Goal: Information Seeking & Learning: Learn about a topic

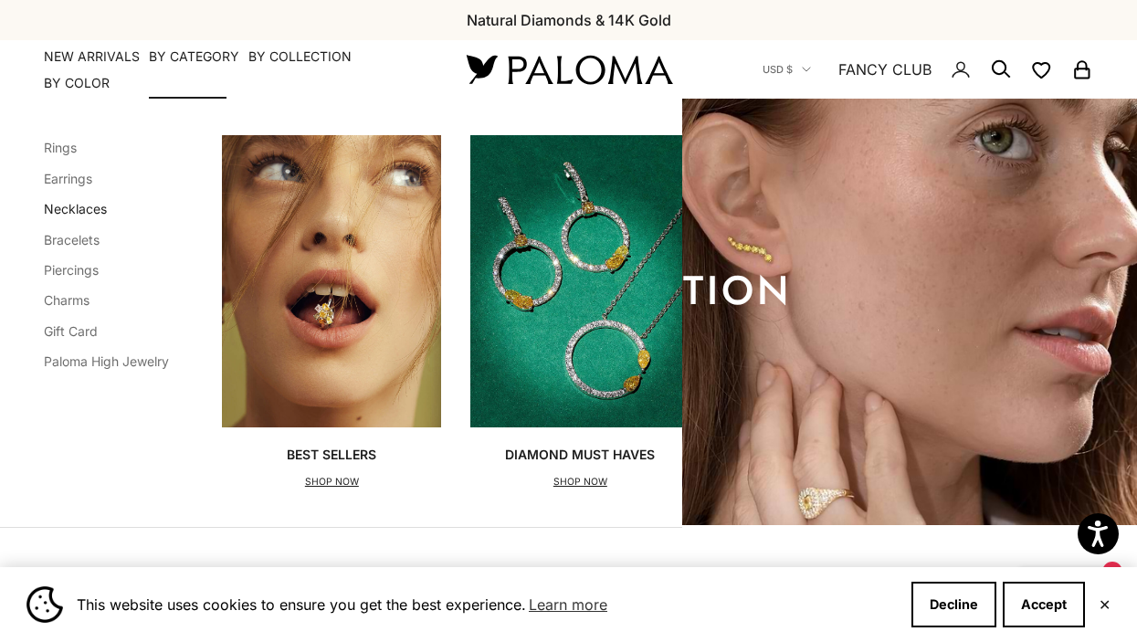
click at [88, 210] on link "Necklaces" at bounding box center [75, 209] width 63 height 16
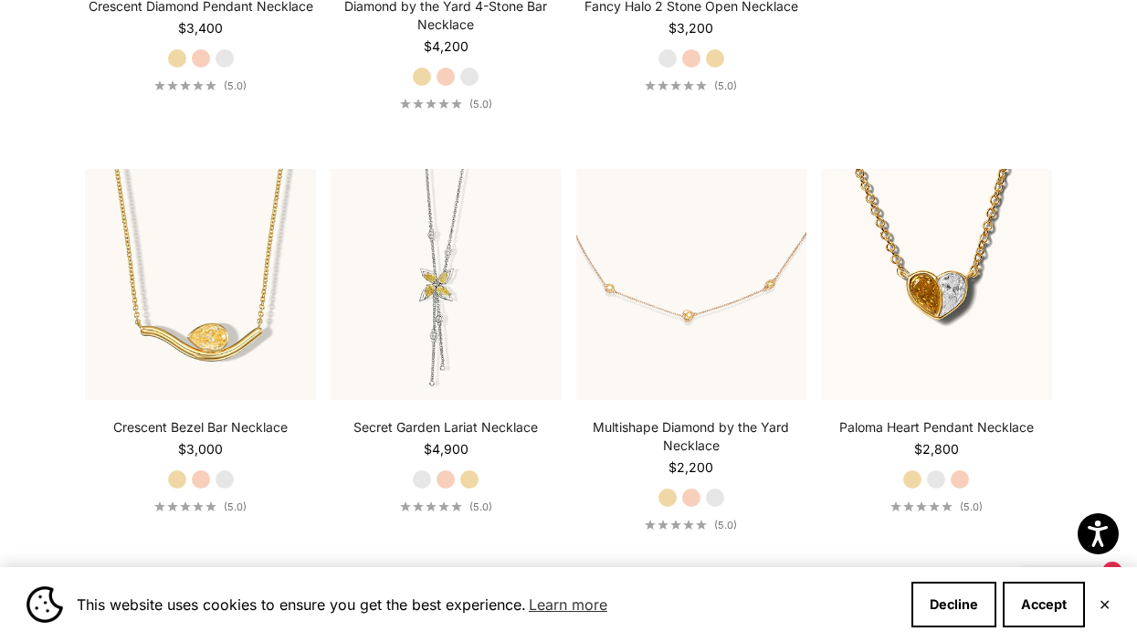
scroll to position [796, 0]
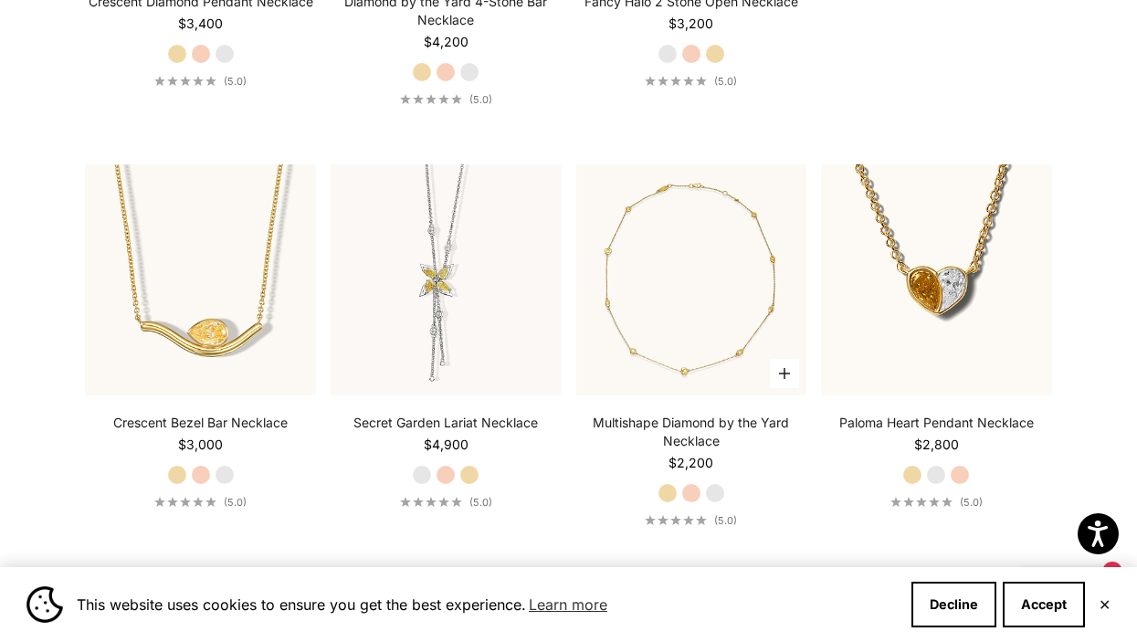
click at [732, 328] on img at bounding box center [691, 279] width 231 height 231
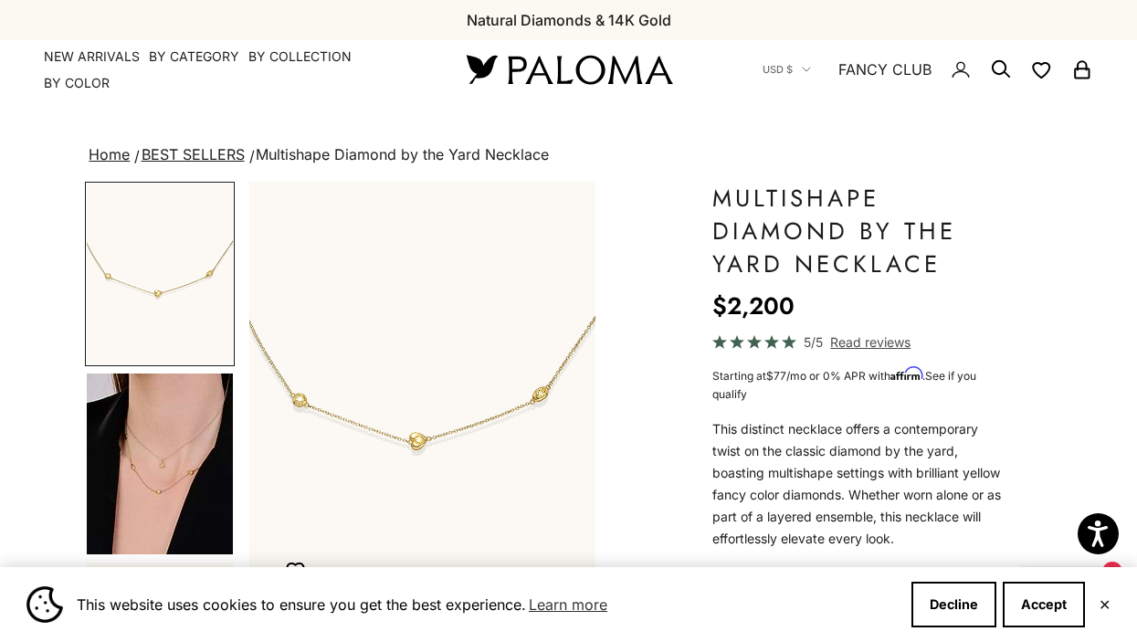
click at [168, 460] on img "Go to item 4" at bounding box center [160, 464] width 146 height 181
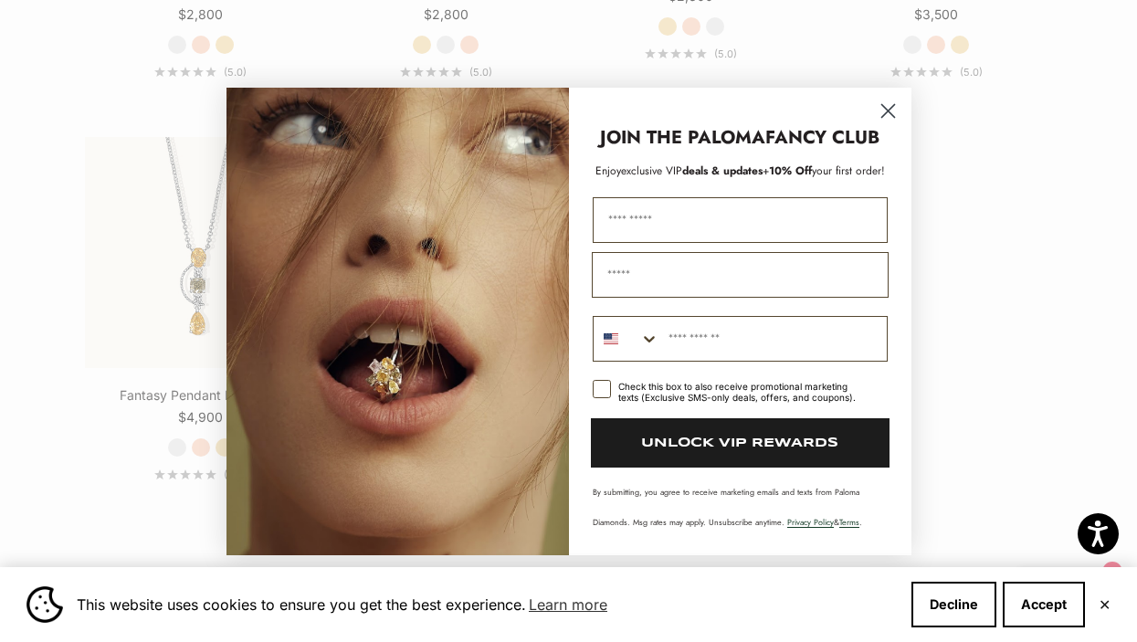
scroll to position [2124, 0]
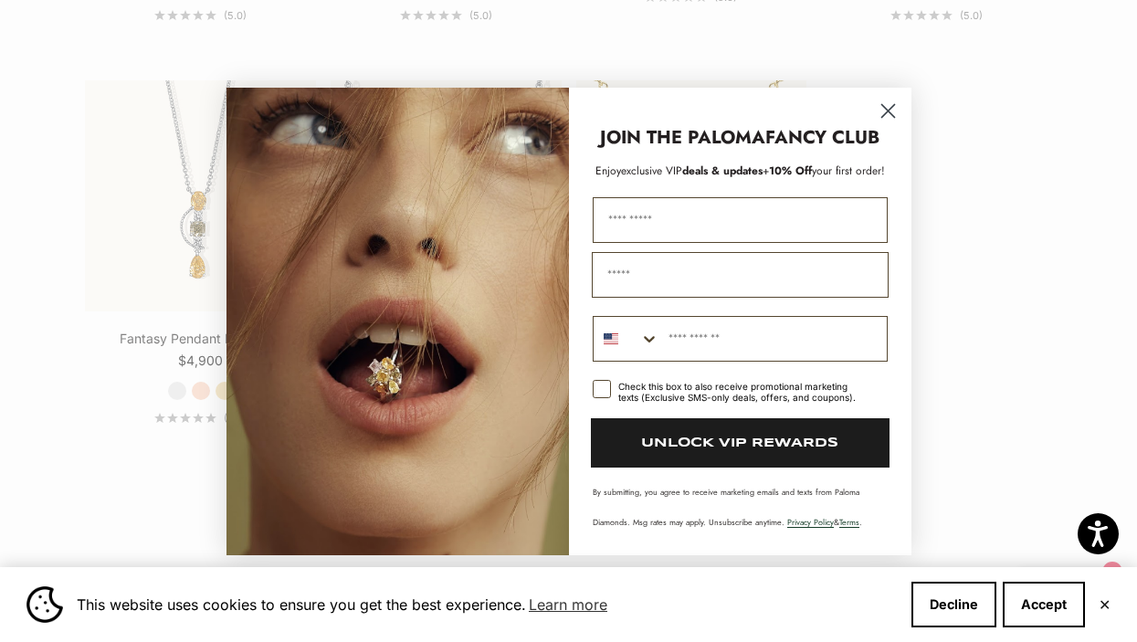
click at [880, 119] on circle "Close dialog" at bounding box center [887, 110] width 30 height 30
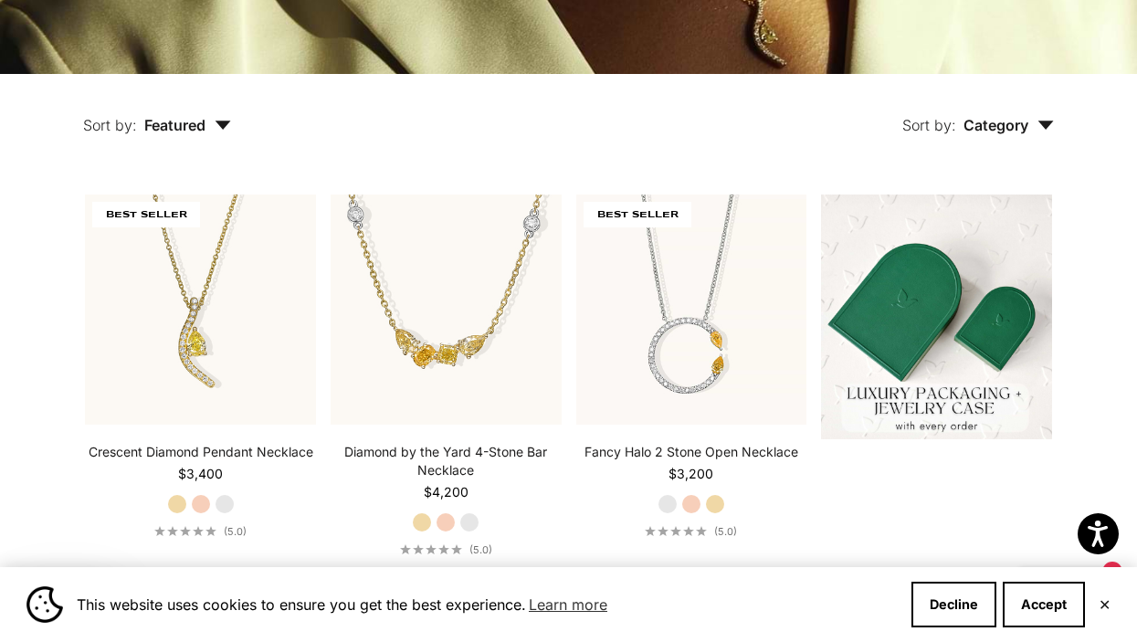
scroll to position [0, 0]
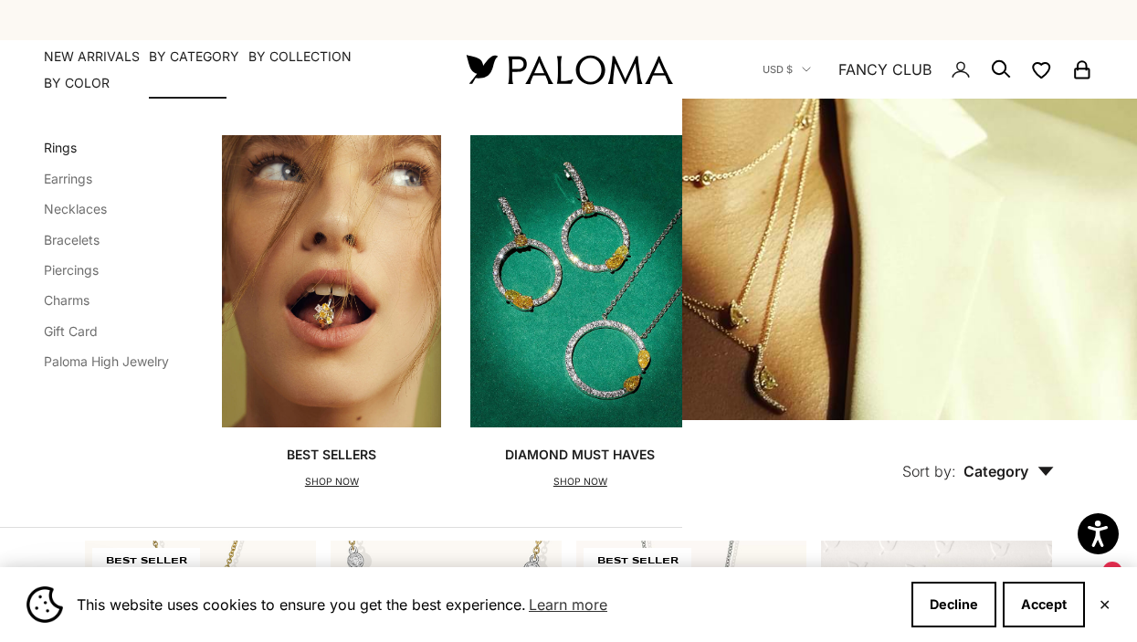
click at [68, 151] on link "Rings" at bounding box center [60, 148] width 33 height 16
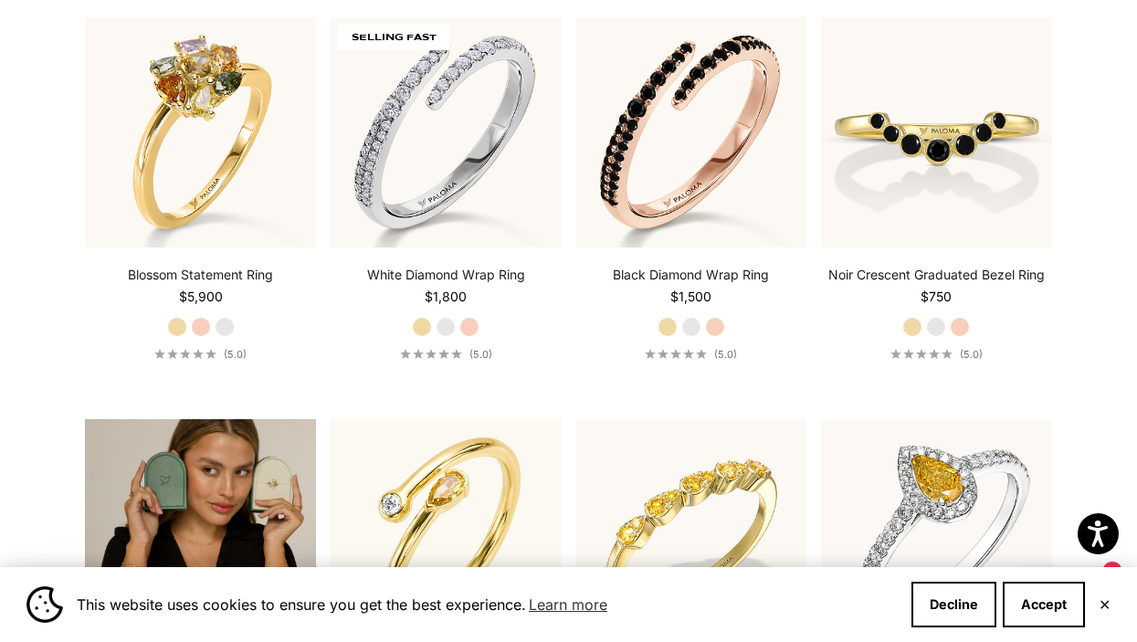
scroll to position [2574, 0]
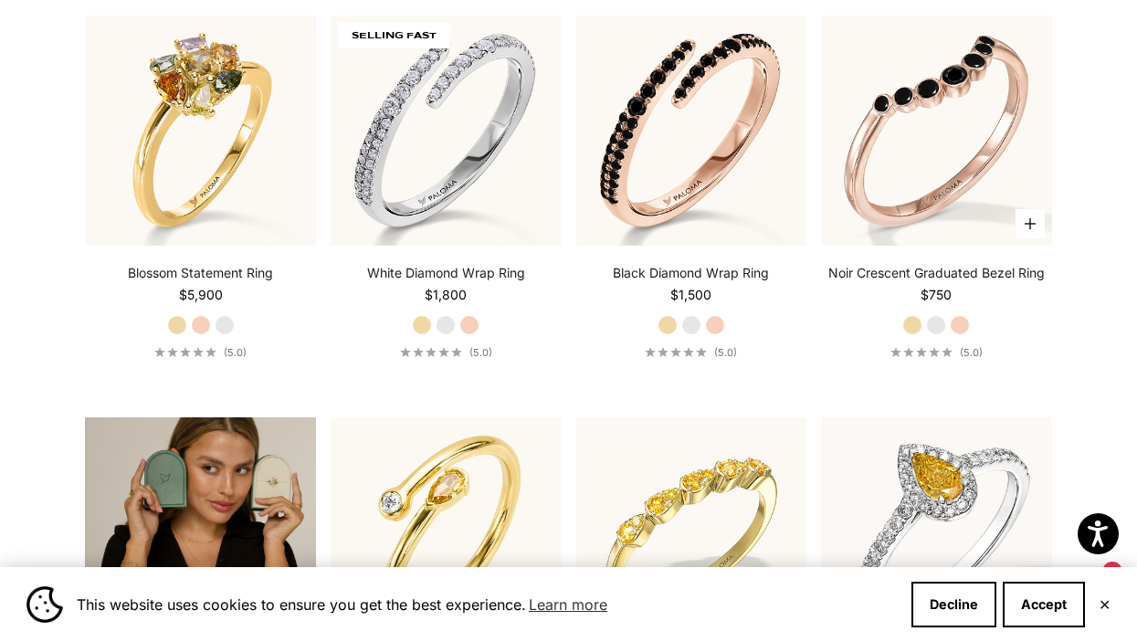
click at [950, 175] on img at bounding box center [936, 131] width 231 height 231
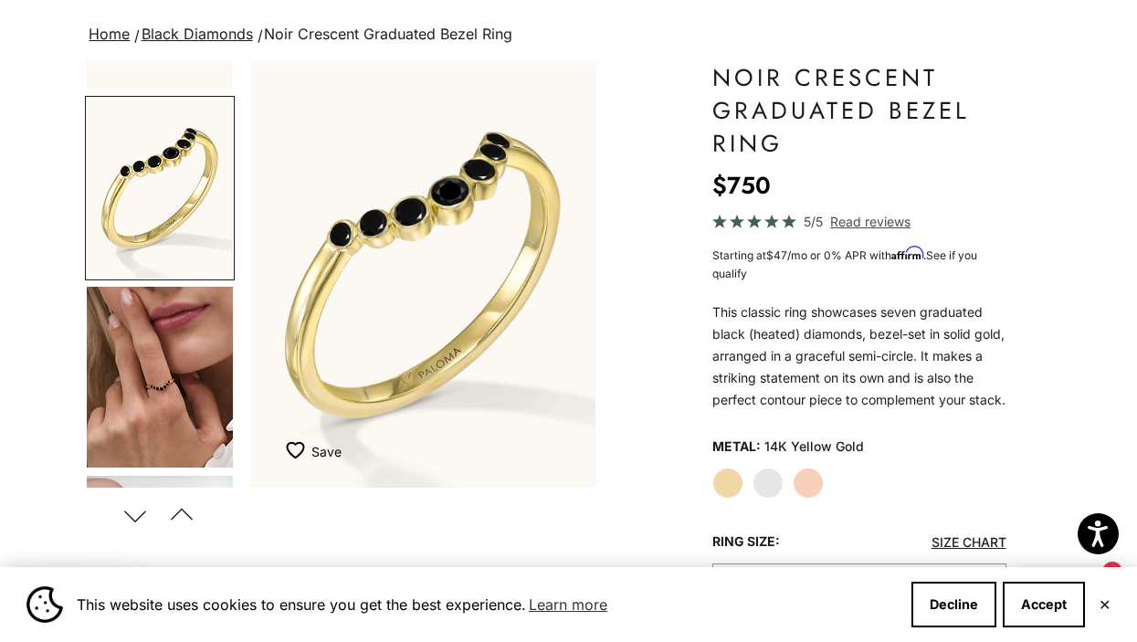
scroll to position [131, 0]
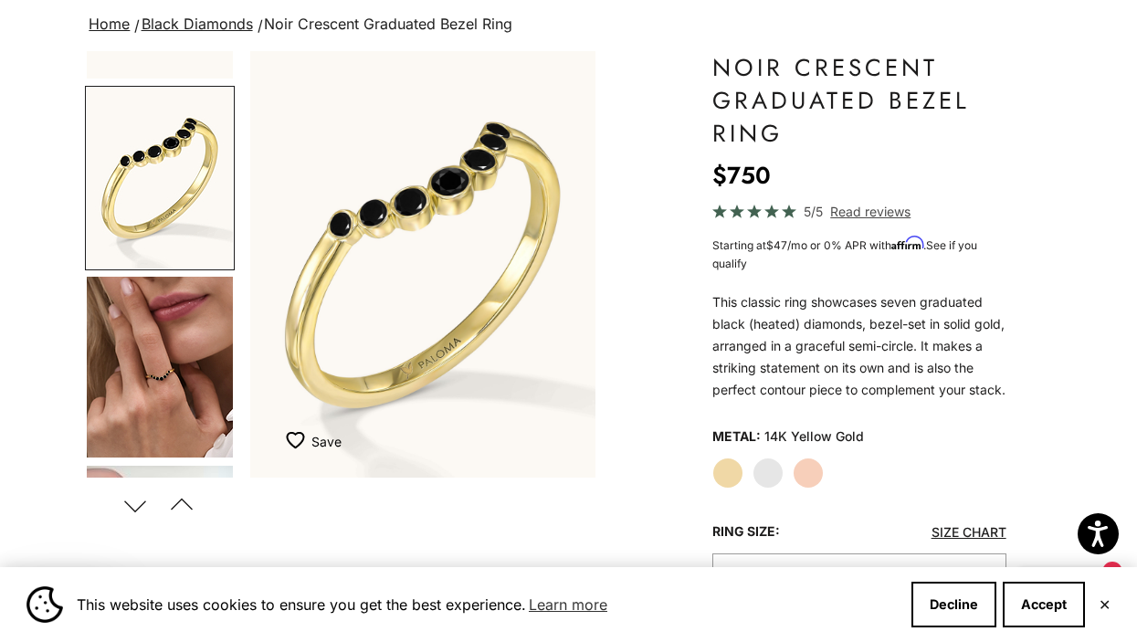
click at [150, 368] on img "Go to item 4" at bounding box center [160, 367] width 146 height 181
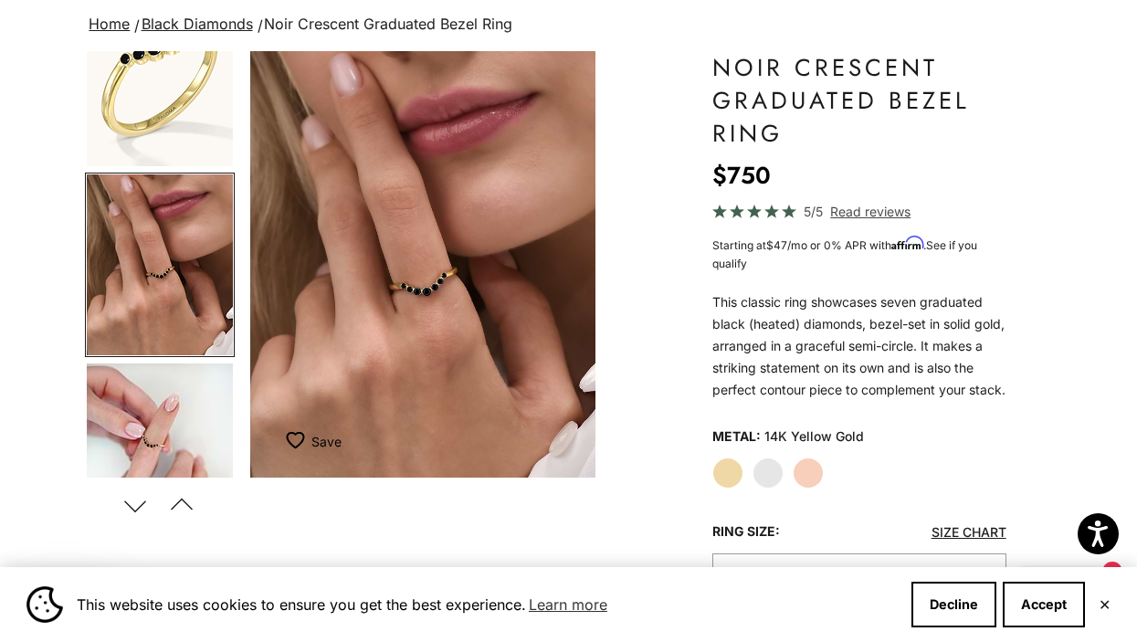
scroll to position [0, 734]
click at [766, 489] on label "White Gold" at bounding box center [768, 473] width 31 height 31
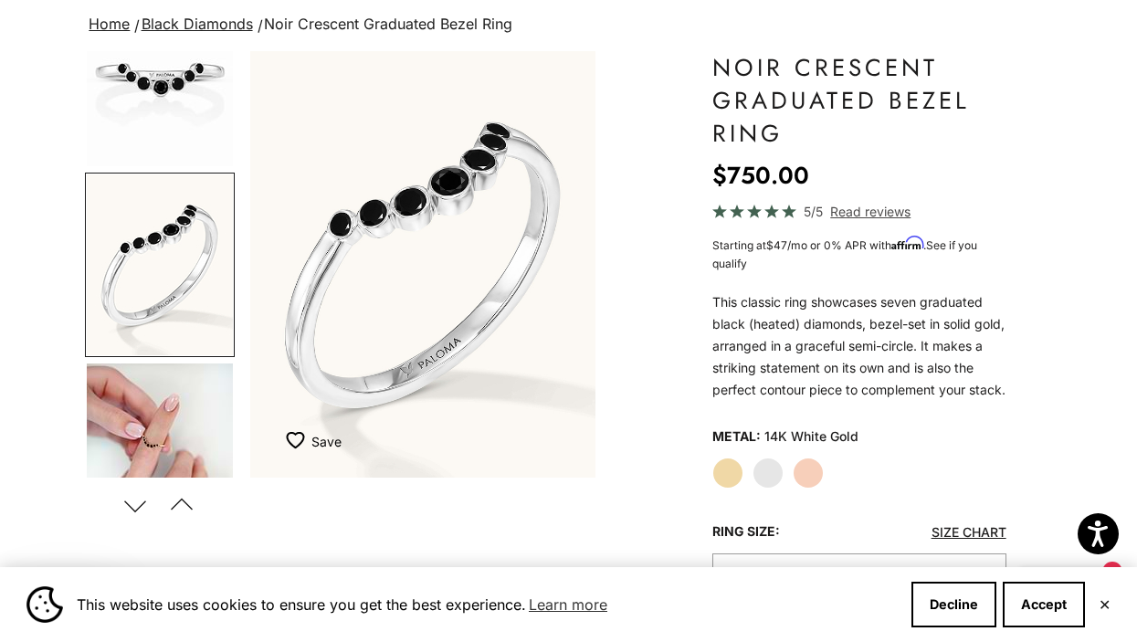
scroll to position [284, 0]
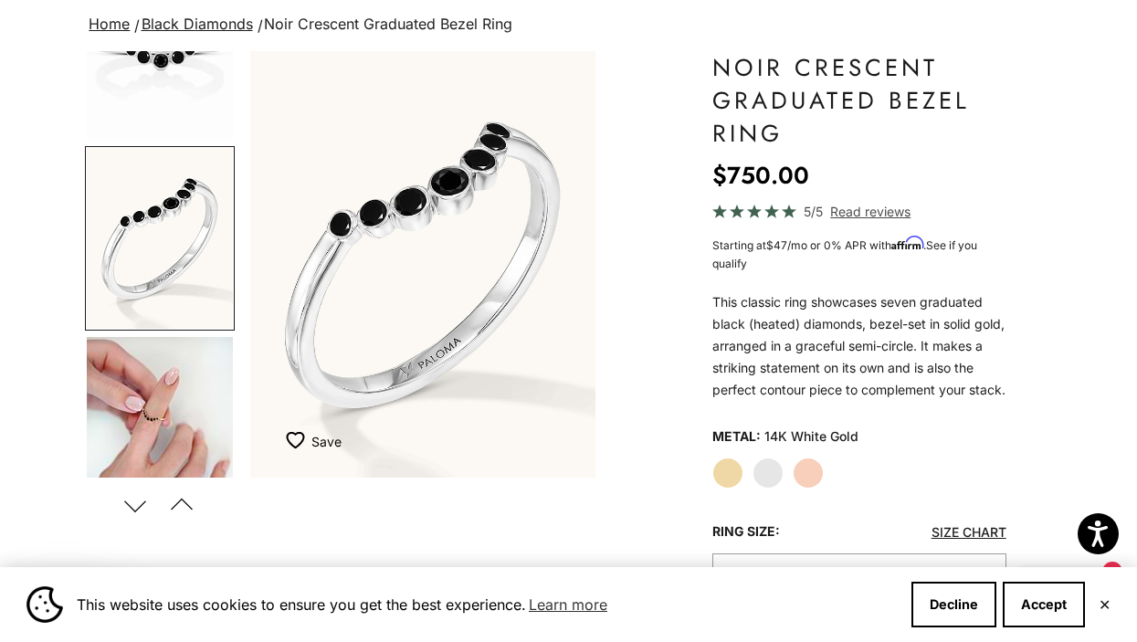
click at [168, 414] on img "Go to item 8" at bounding box center [160, 427] width 146 height 180
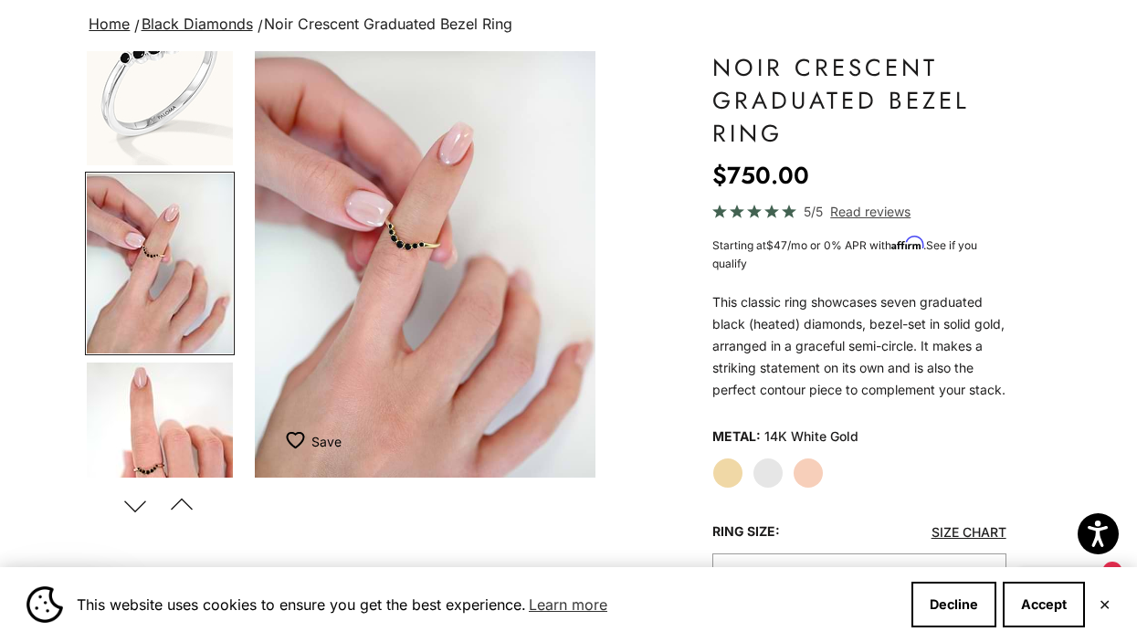
scroll to position [0, 1101]
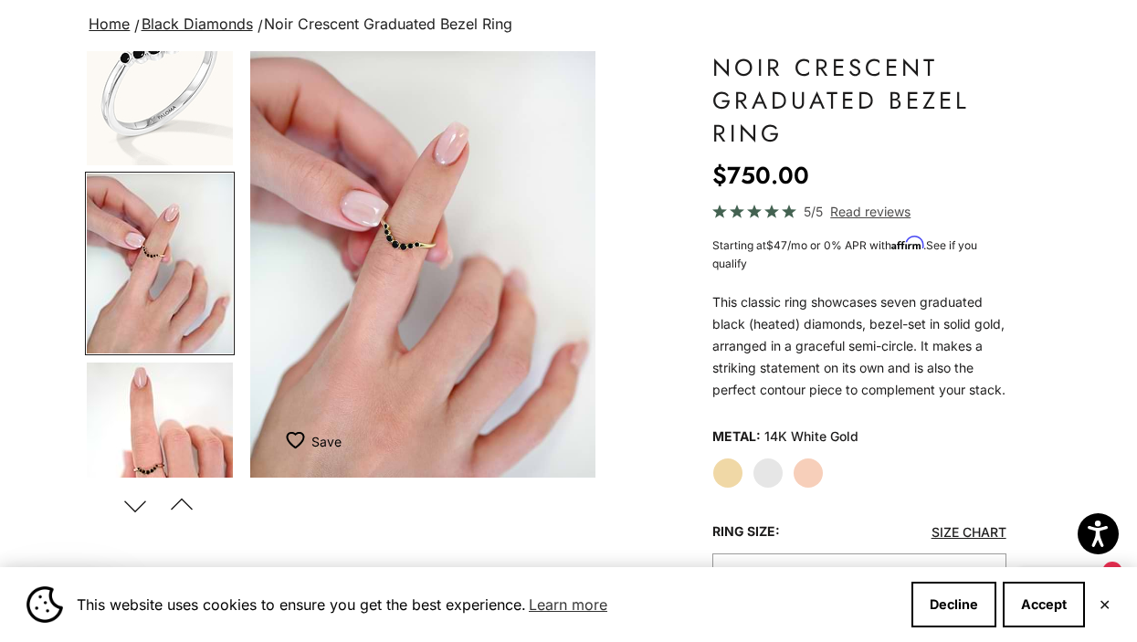
click at [816, 488] on label "Rose Gold" at bounding box center [808, 473] width 31 height 31
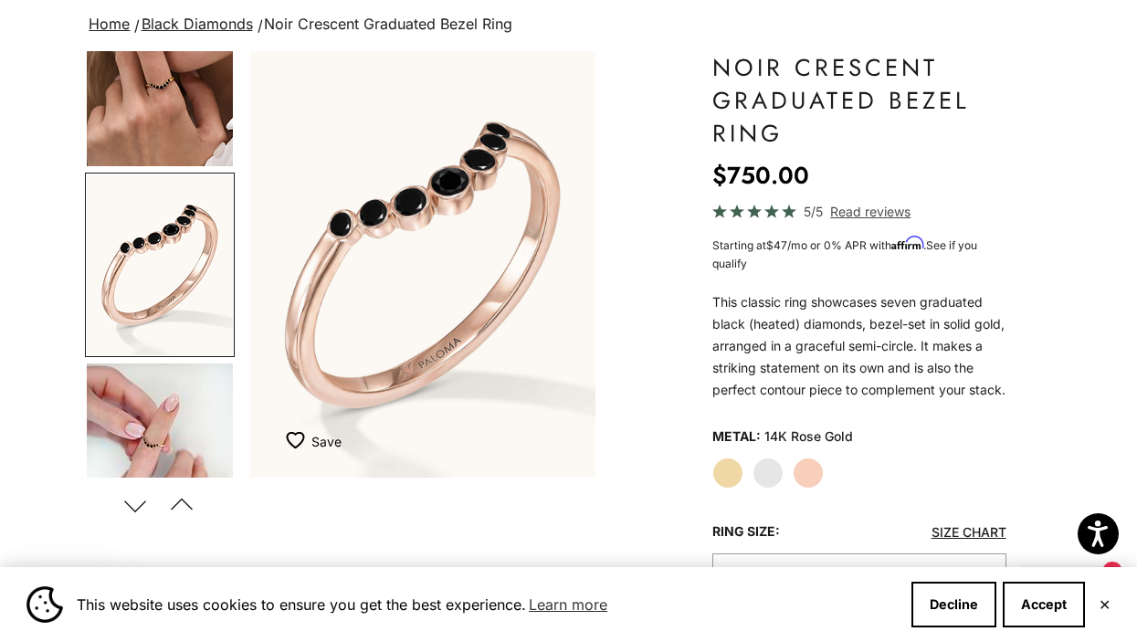
scroll to position [258, 0]
click at [151, 394] on img "Go to item 8" at bounding box center [160, 453] width 146 height 180
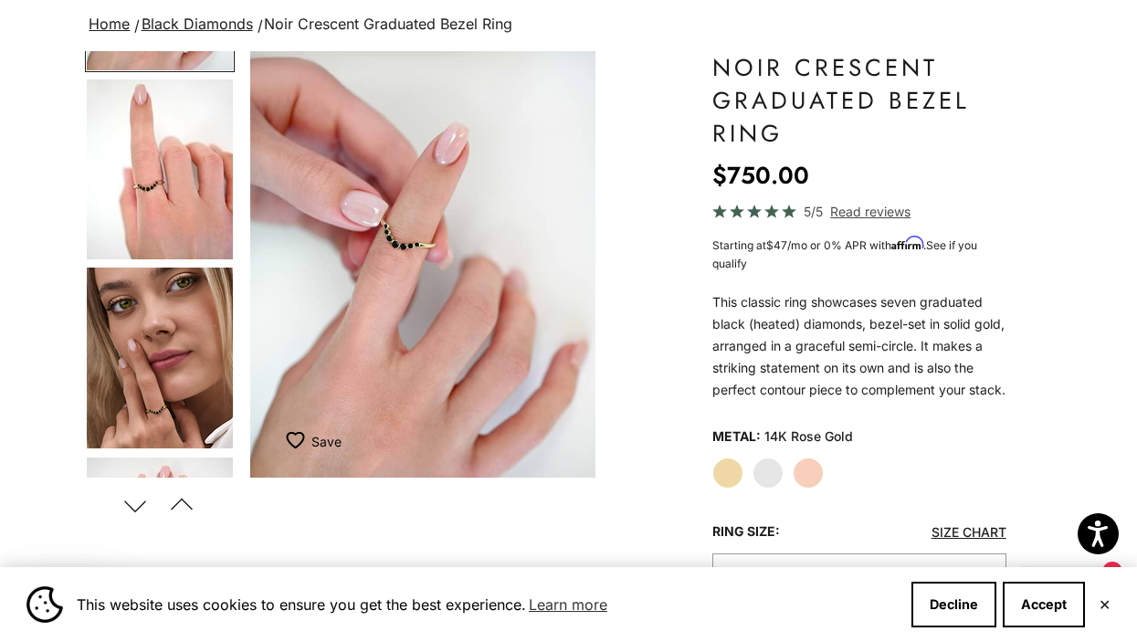
scroll to position [732, 0]
click at [149, 210] on img "Go to item 9" at bounding box center [160, 169] width 146 height 180
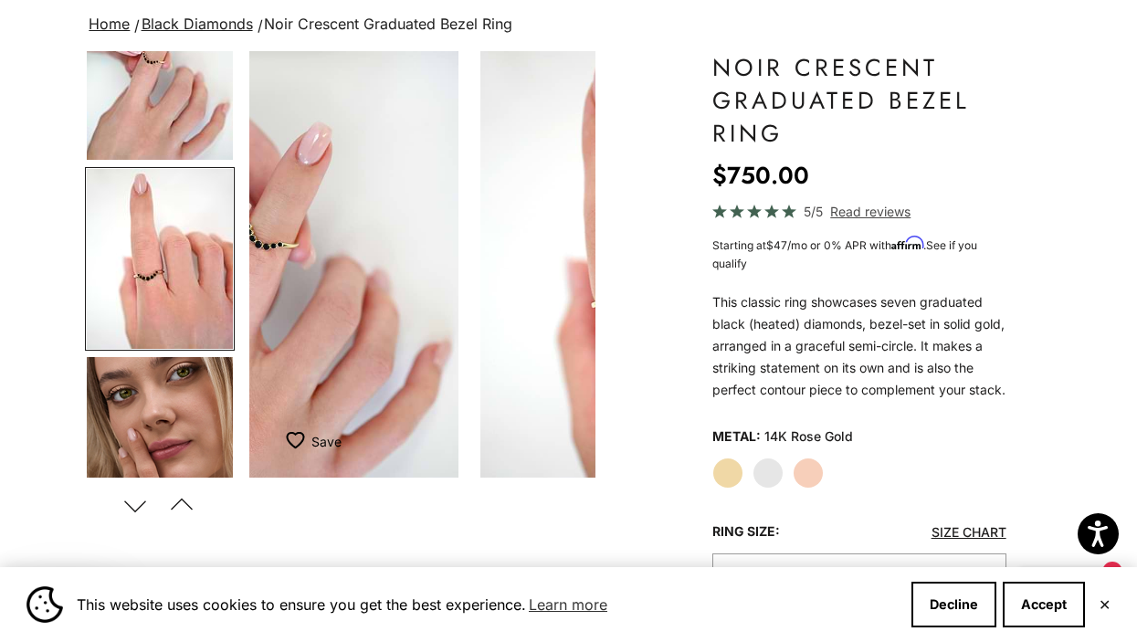
scroll to position [0, 0]
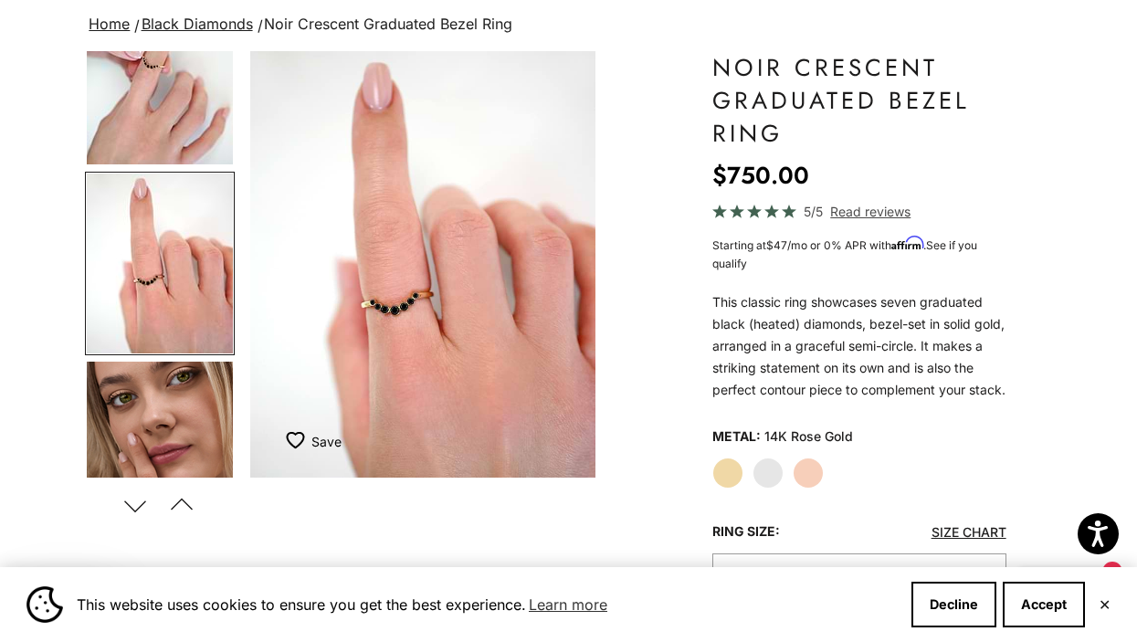
click at [149, 430] on img "Go to item 10" at bounding box center [160, 452] width 146 height 181
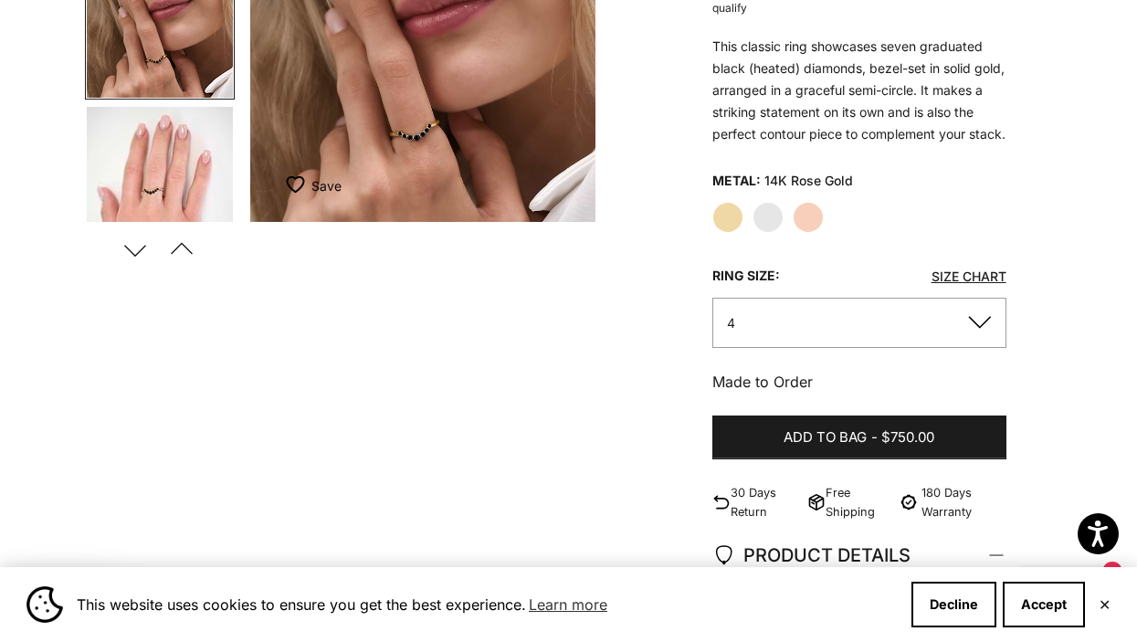
click at [850, 332] on button "4" at bounding box center [859, 323] width 294 height 50
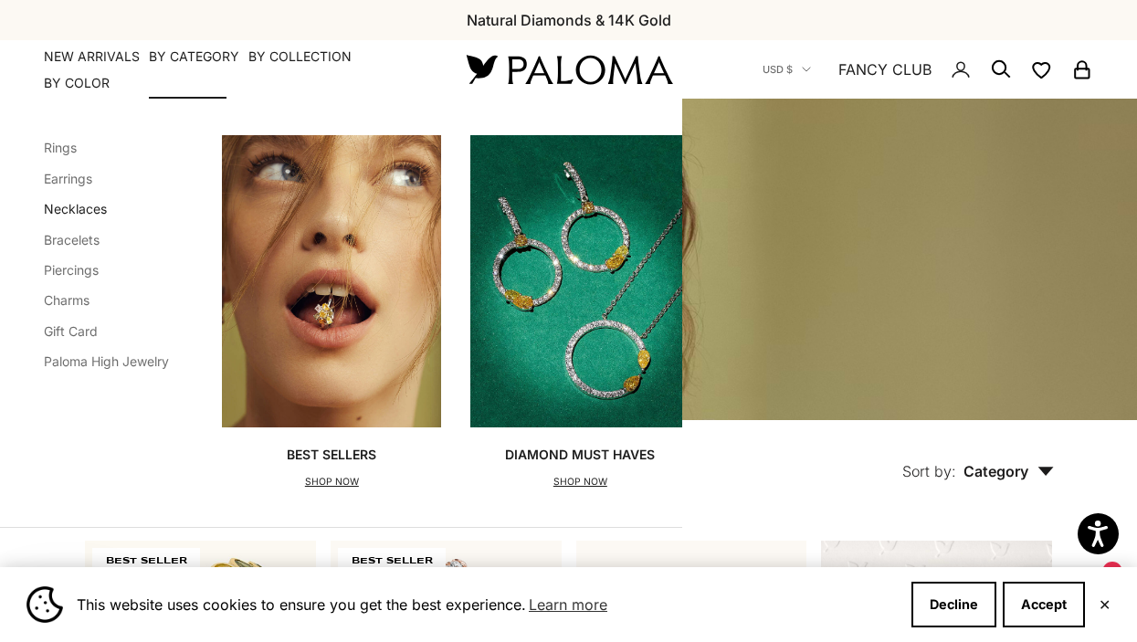
click at [90, 206] on link "Necklaces" at bounding box center [75, 209] width 63 height 16
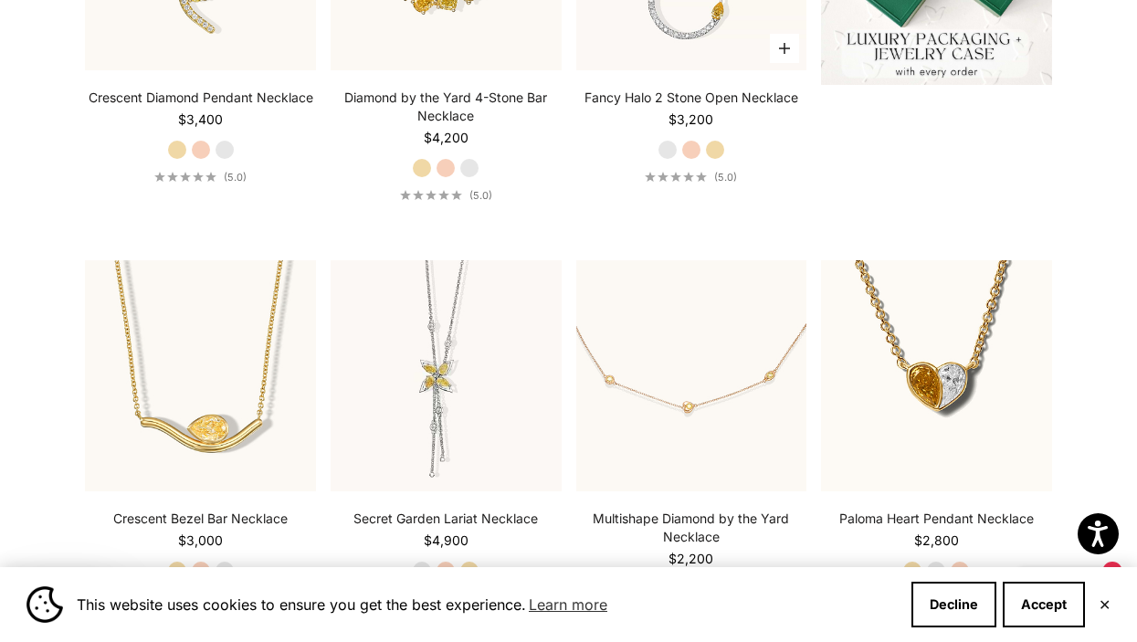
scroll to position [702, 0]
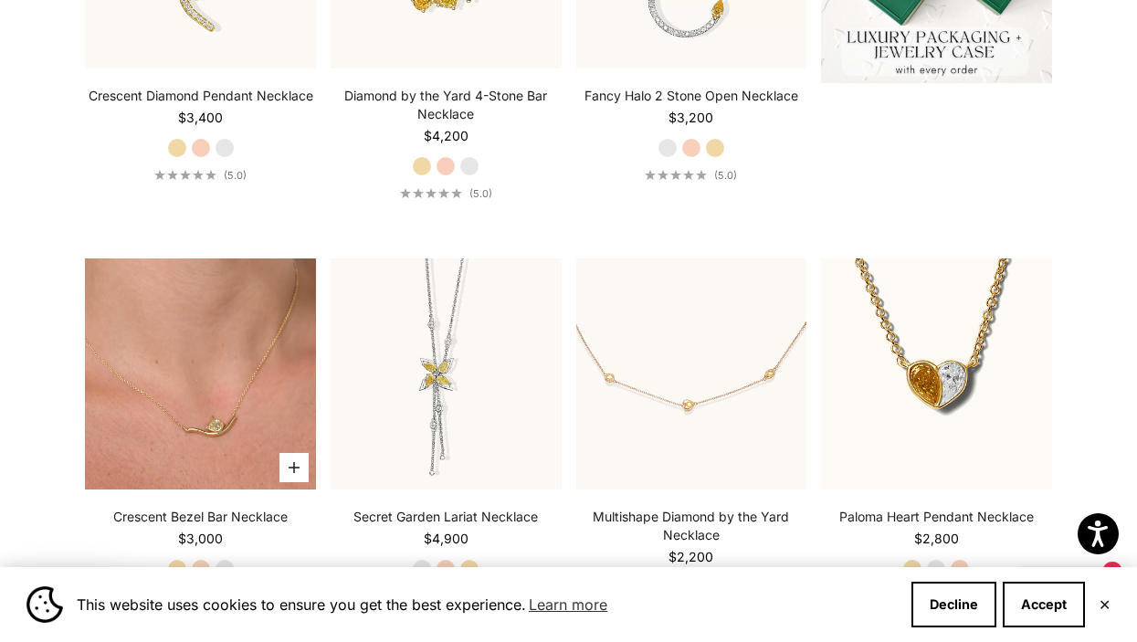
click at [197, 385] on video "#YellowGold\a#RoseGold\a#WhiteGold" at bounding box center [200, 373] width 231 height 231
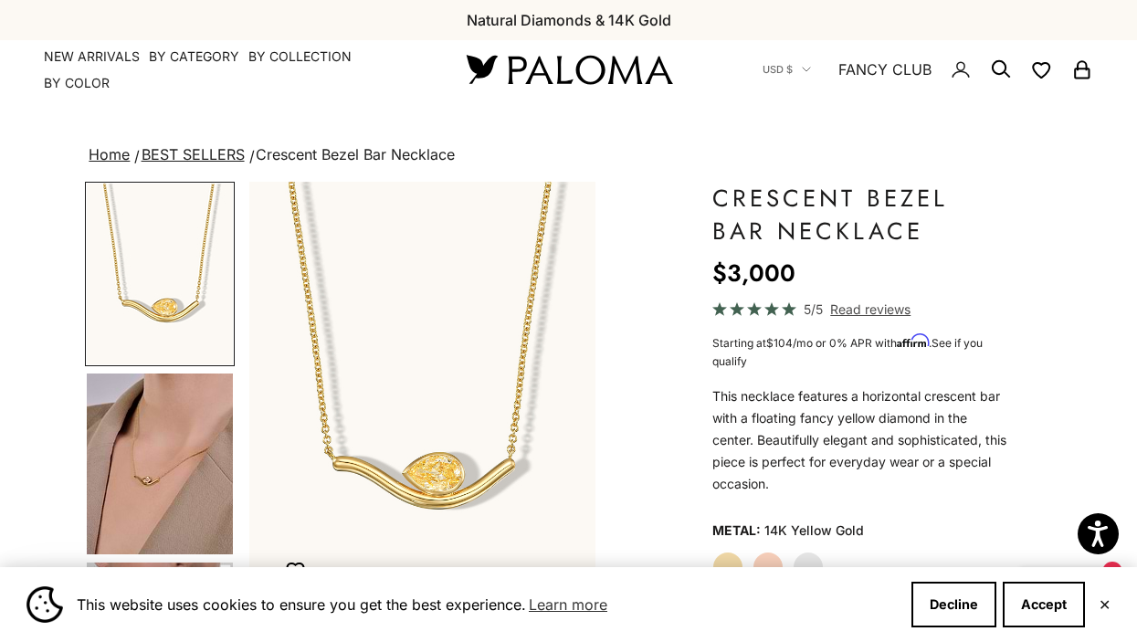
click at [815, 557] on label "White Gold" at bounding box center [808, 567] width 31 height 31
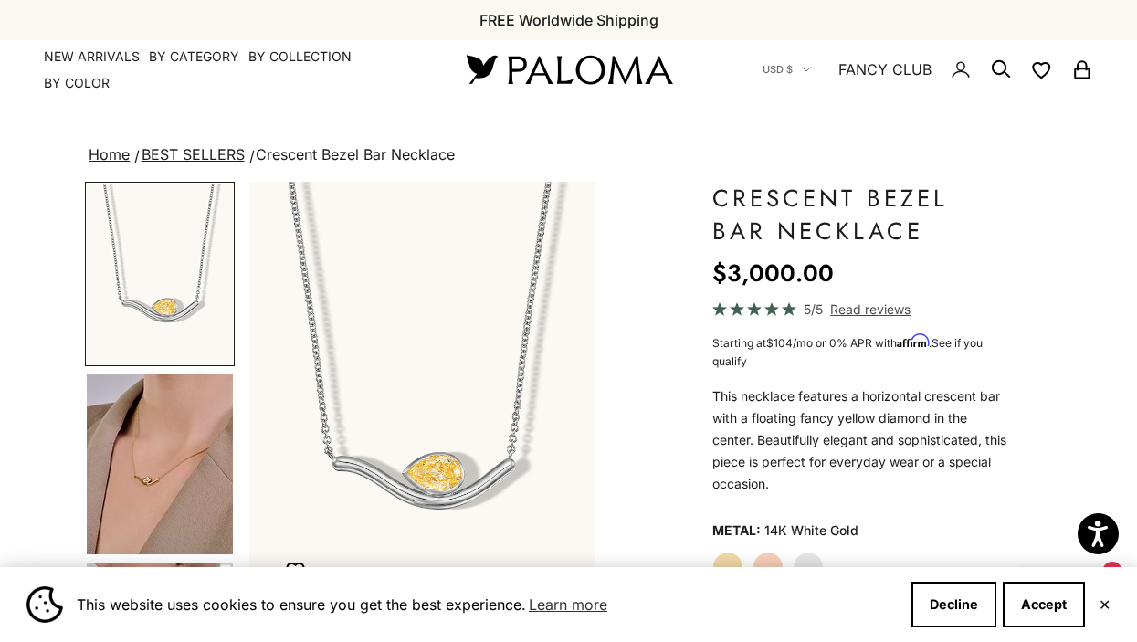
click at [171, 457] on img "Go to item 4" at bounding box center [160, 464] width 146 height 181
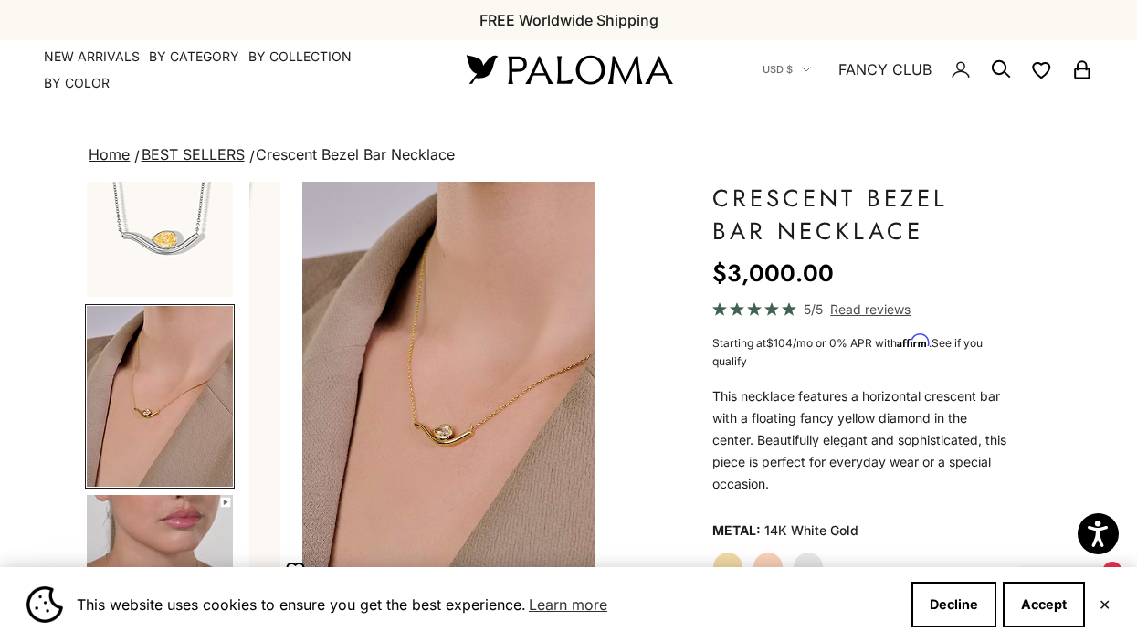
scroll to position [0, 367]
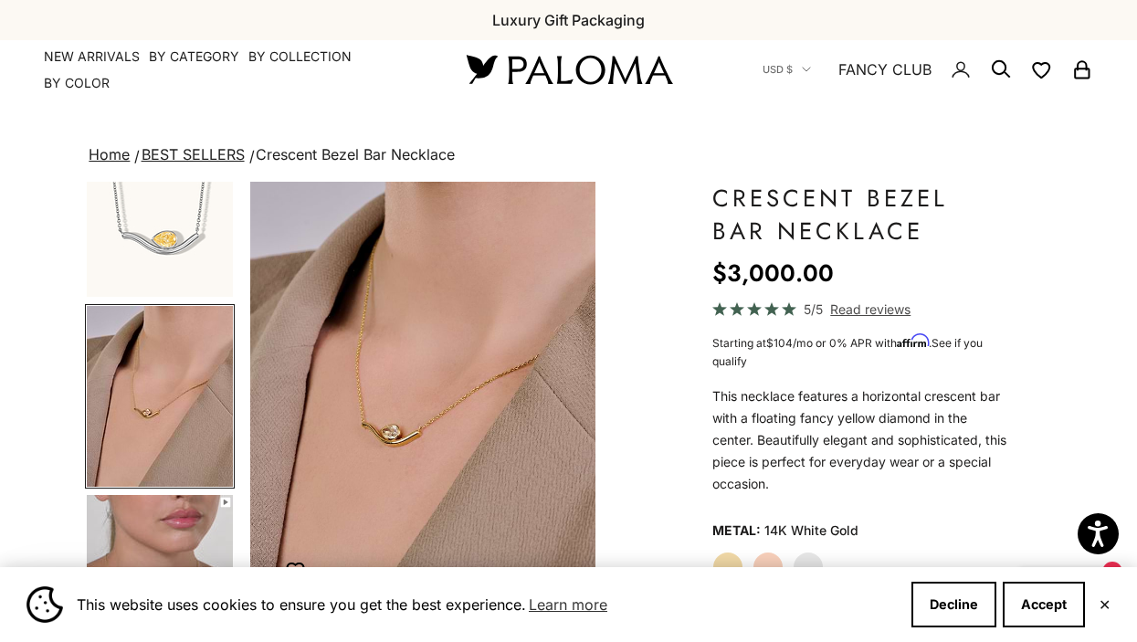
click at [128, 281] on img "Go to item 3" at bounding box center [160, 206] width 146 height 181
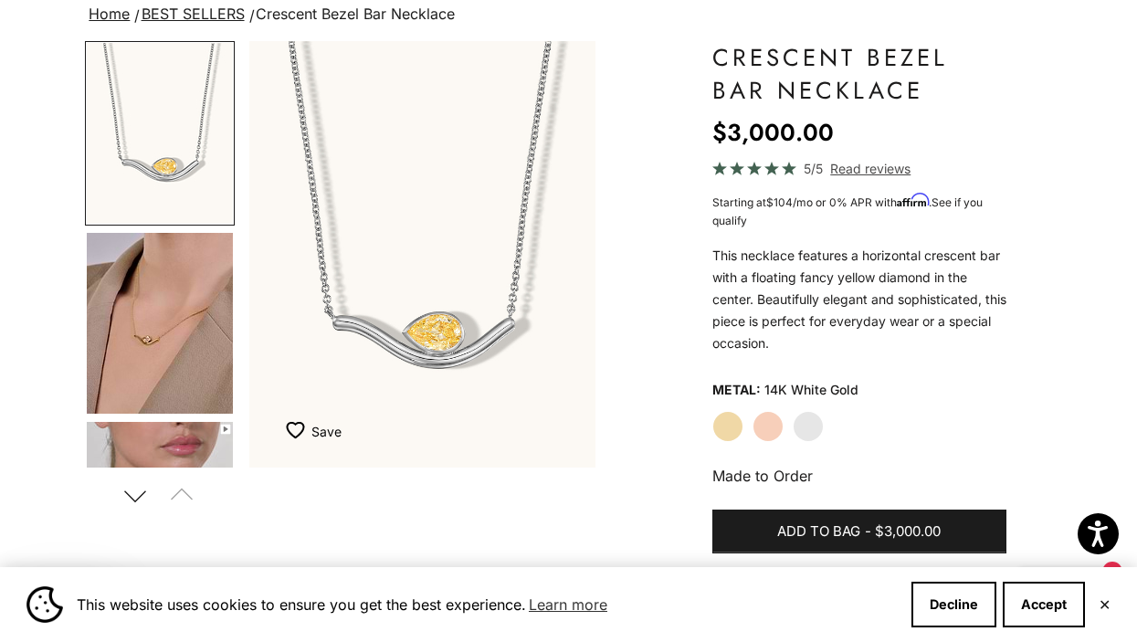
scroll to position [142, 0]
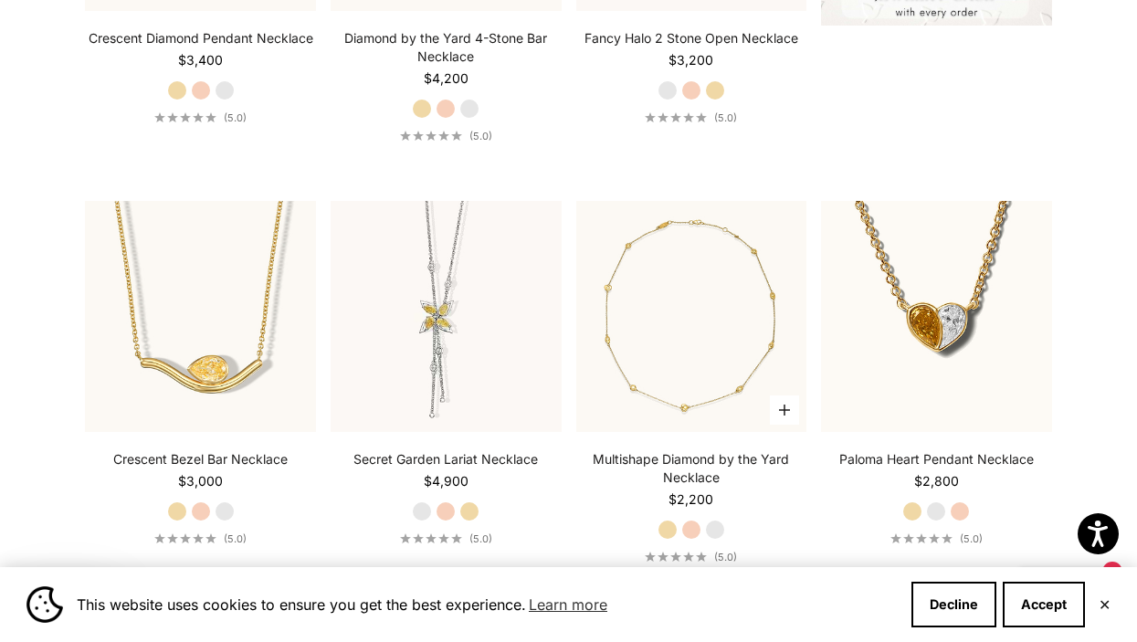
scroll to position [761, 0]
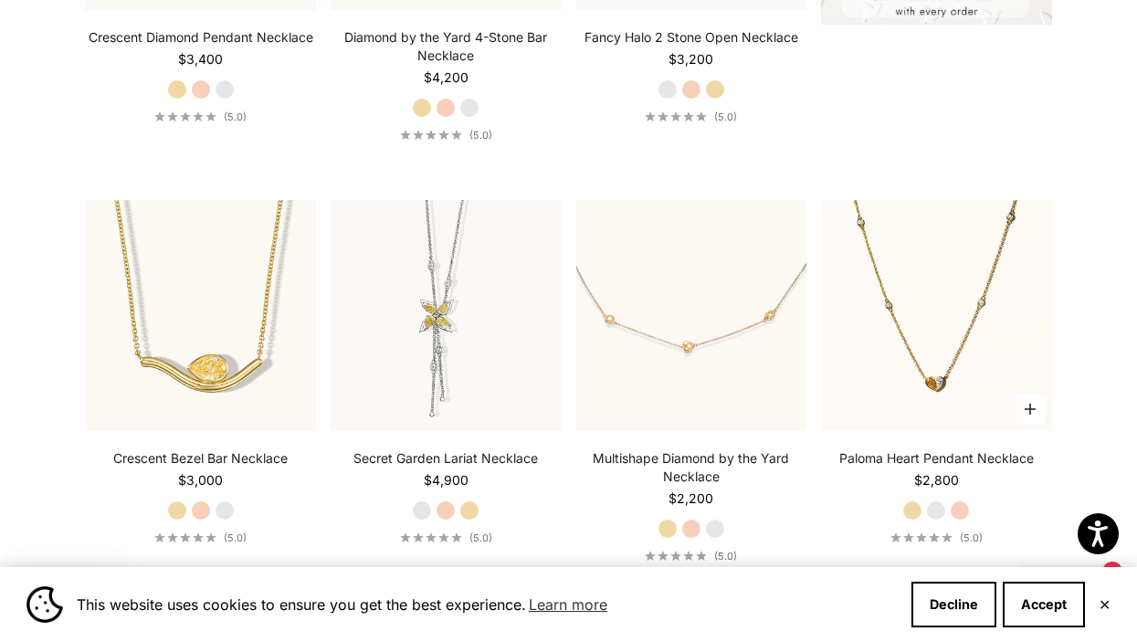
click at [932, 356] on img at bounding box center [936, 315] width 231 height 231
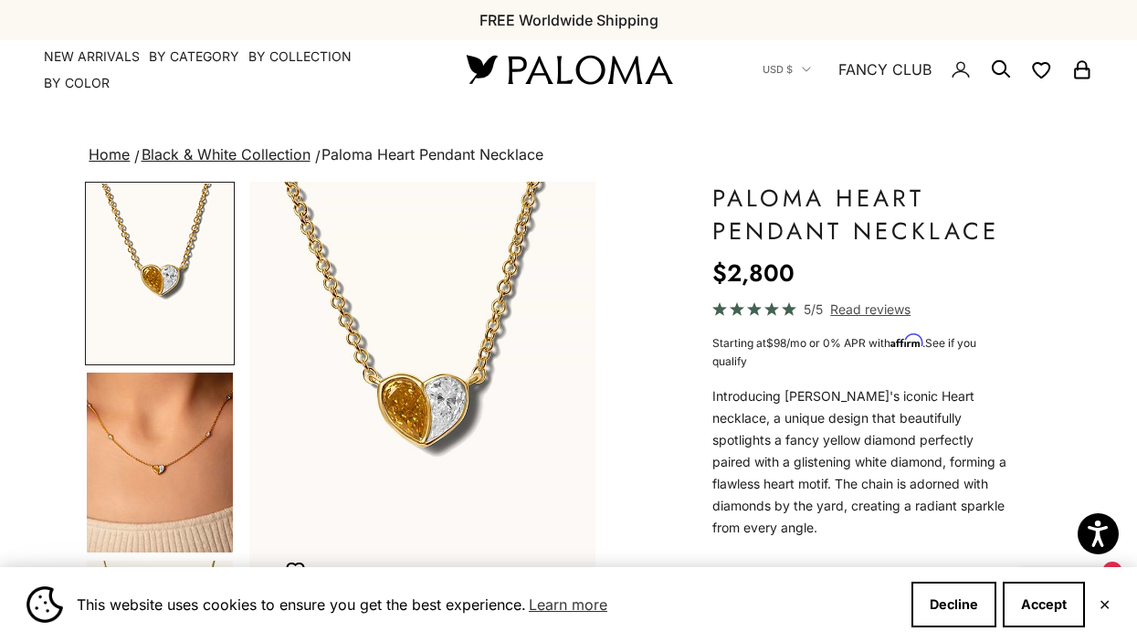
click at [165, 462] on img "Go to item 4" at bounding box center [160, 463] width 146 height 180
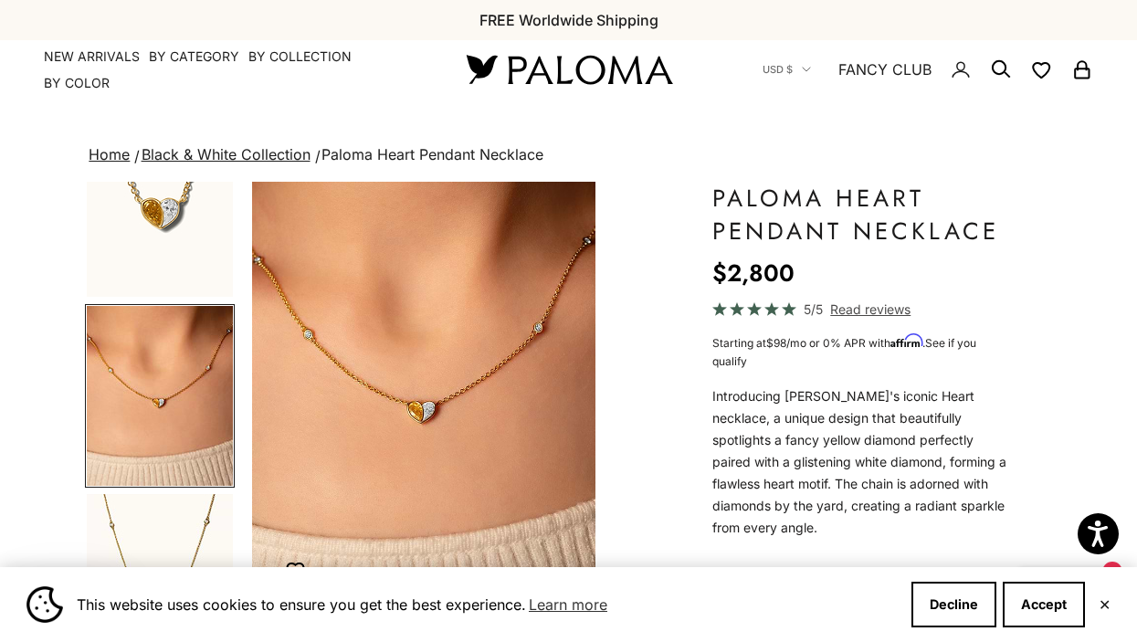
scroll to position [0, 367]
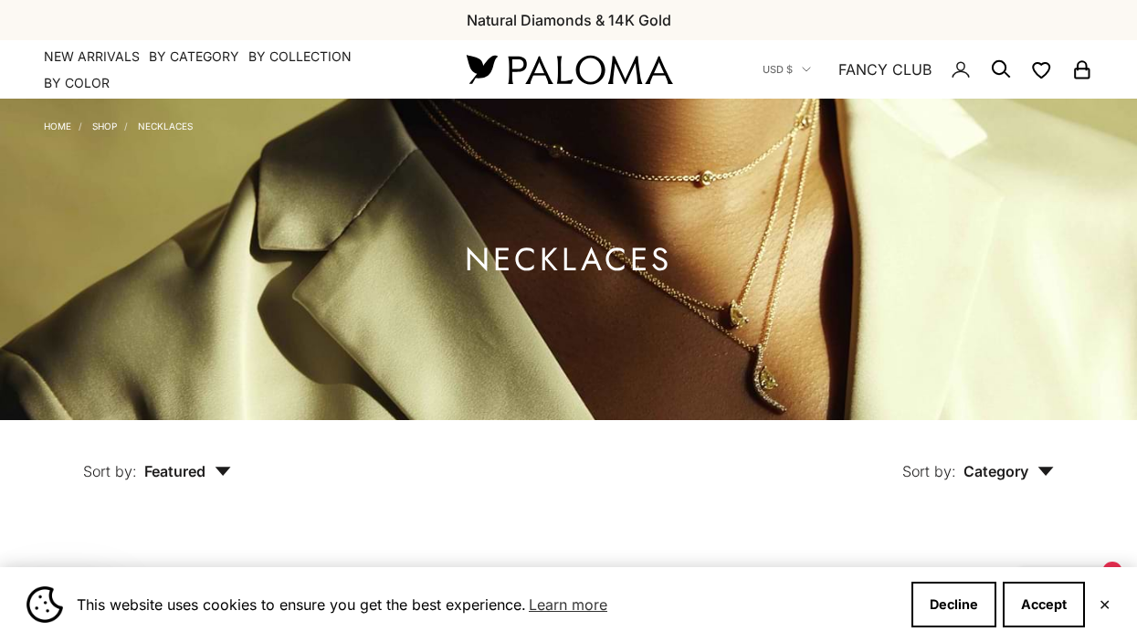
scroll to position [761, 0]
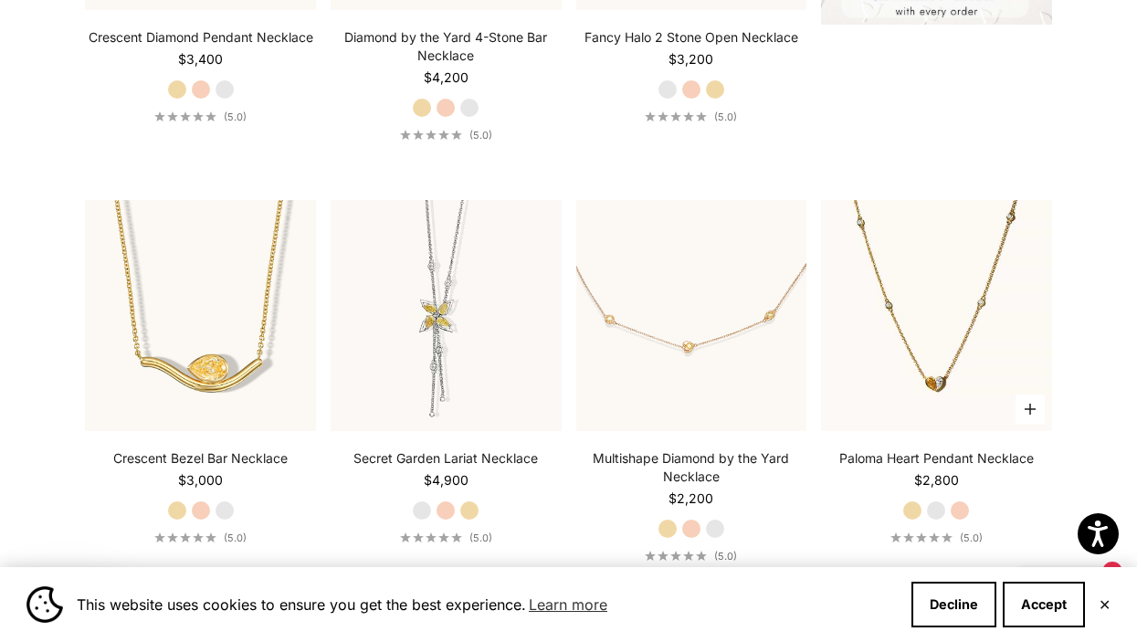
click at [948, 348] on img at bounding box center [936, 315] width 231 height 231
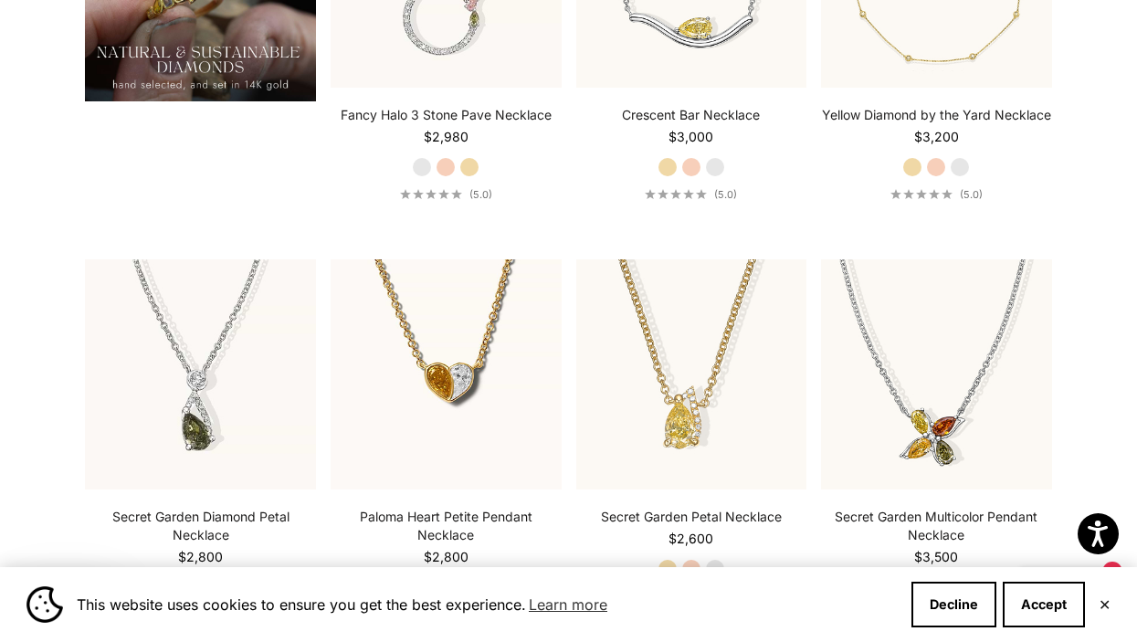
scroll to position [1522, 0]
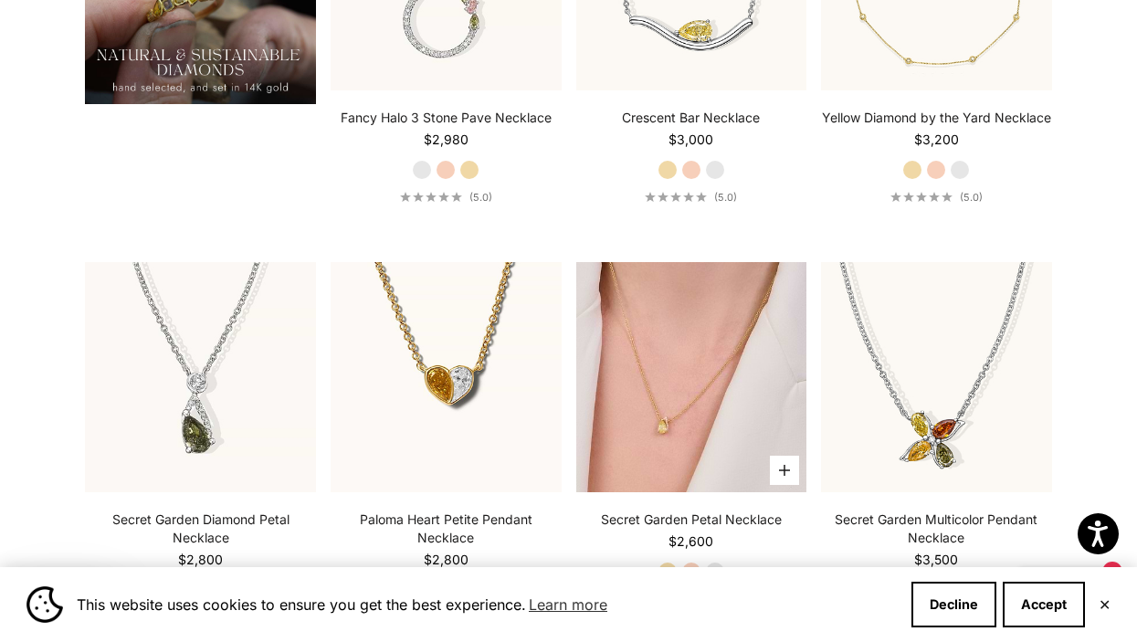
click at [750, 403] on img at bounding box center [691, 377] width 231 height 231
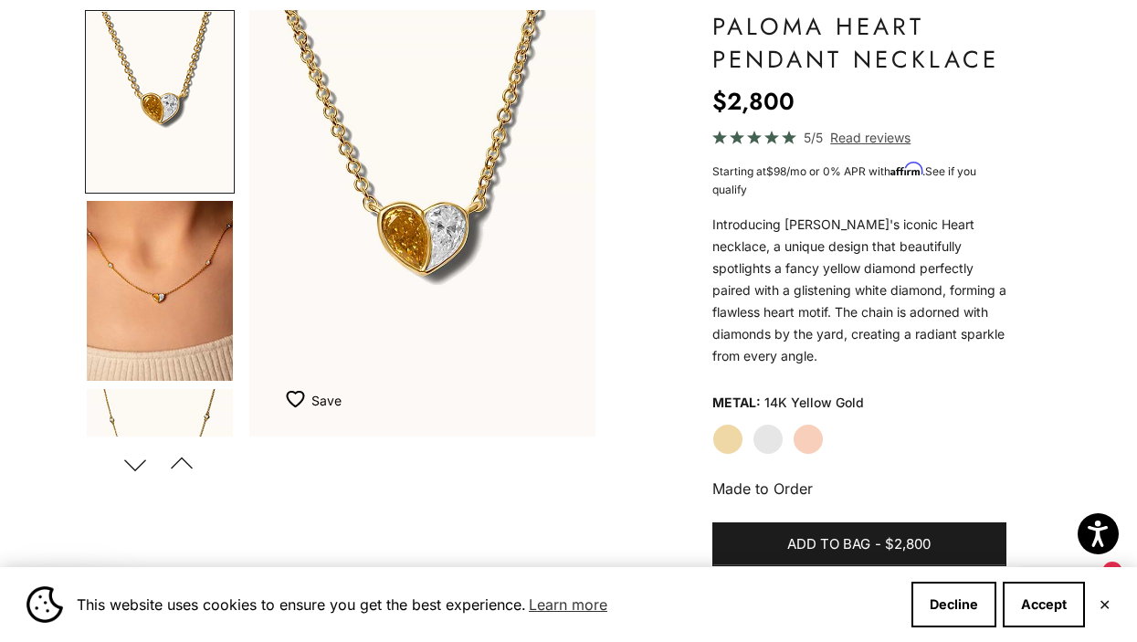
scroll to position [174, 0]
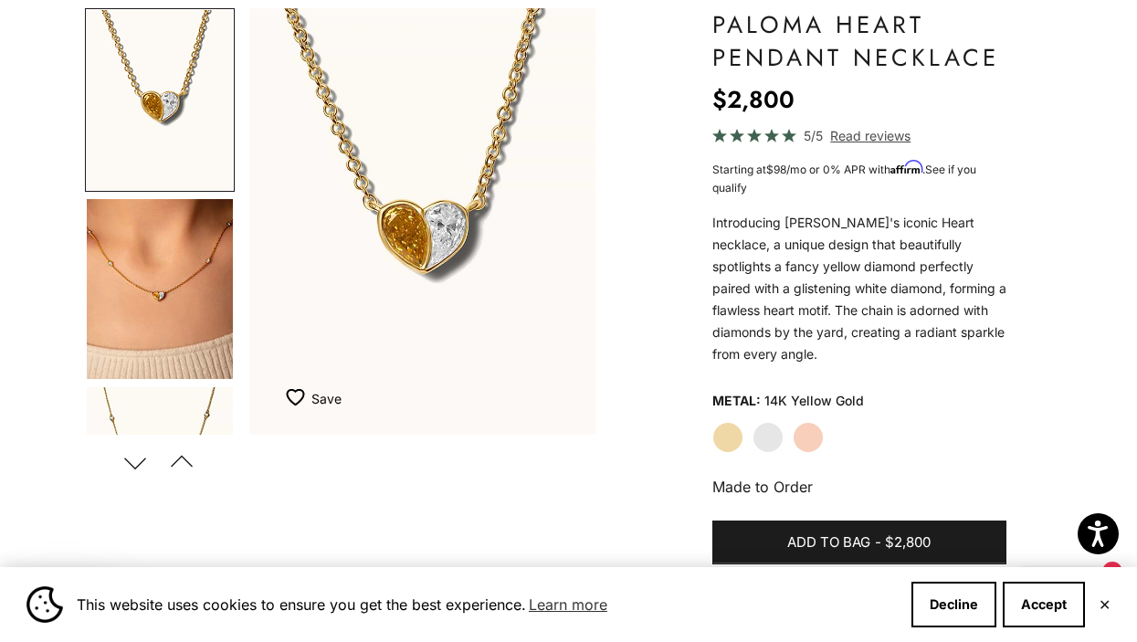
click at [765, 431] on label "White Gold" at bounding box center [768, 437] width 31 height 31
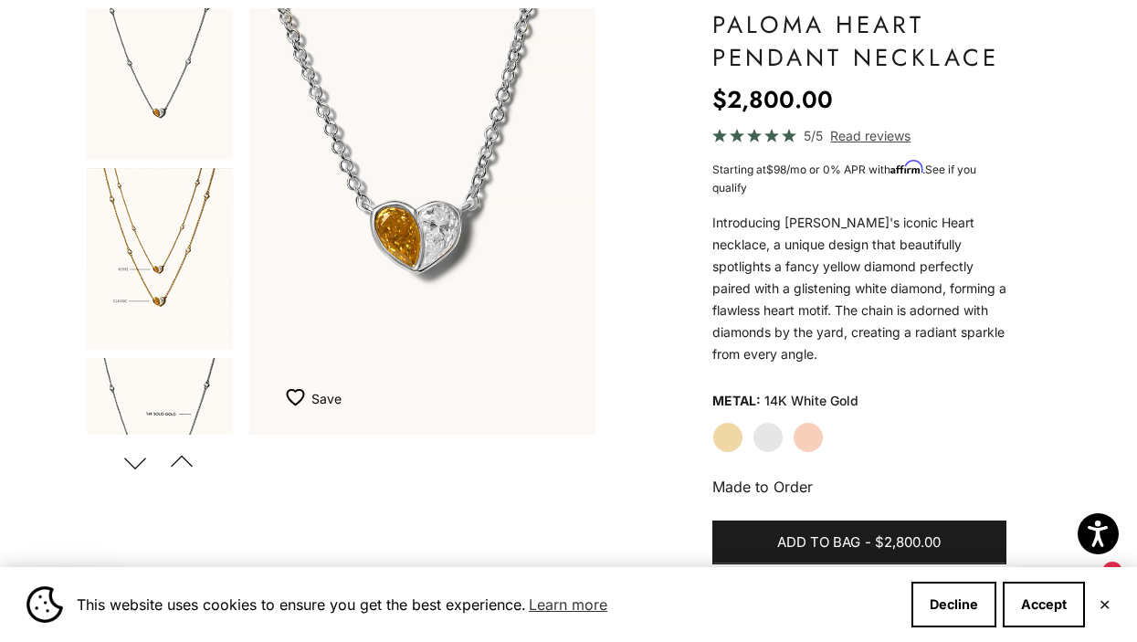
scroll to position [406, 0]
click at [168, 283] on img "Go to item 8" at bounding box center [160, 260] width 146 height 181
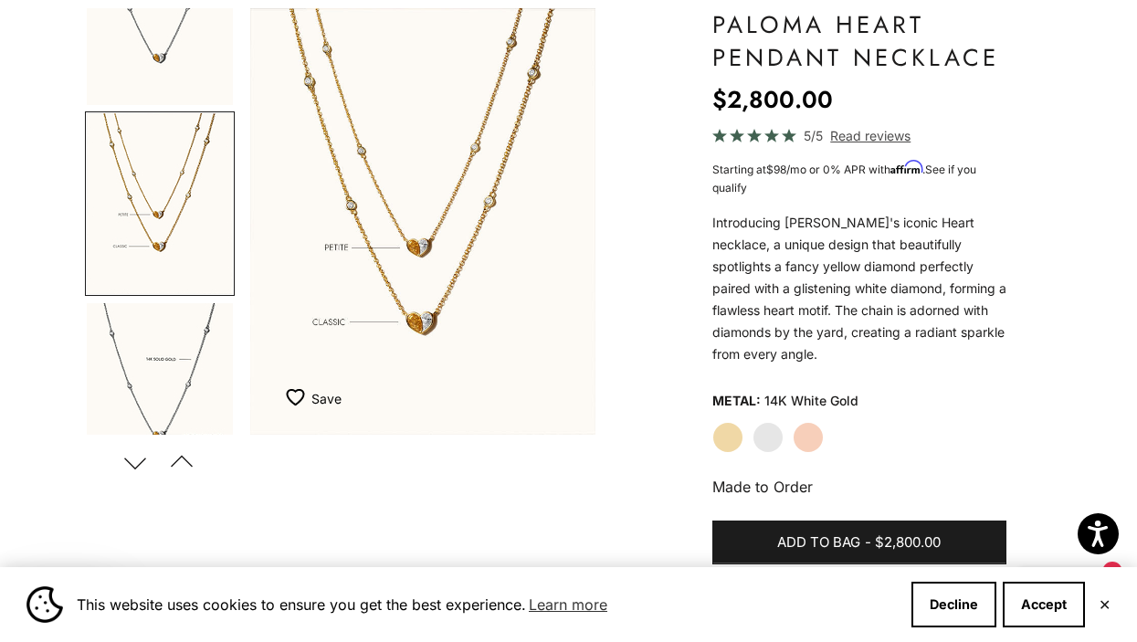
scroll to position [637, 0]
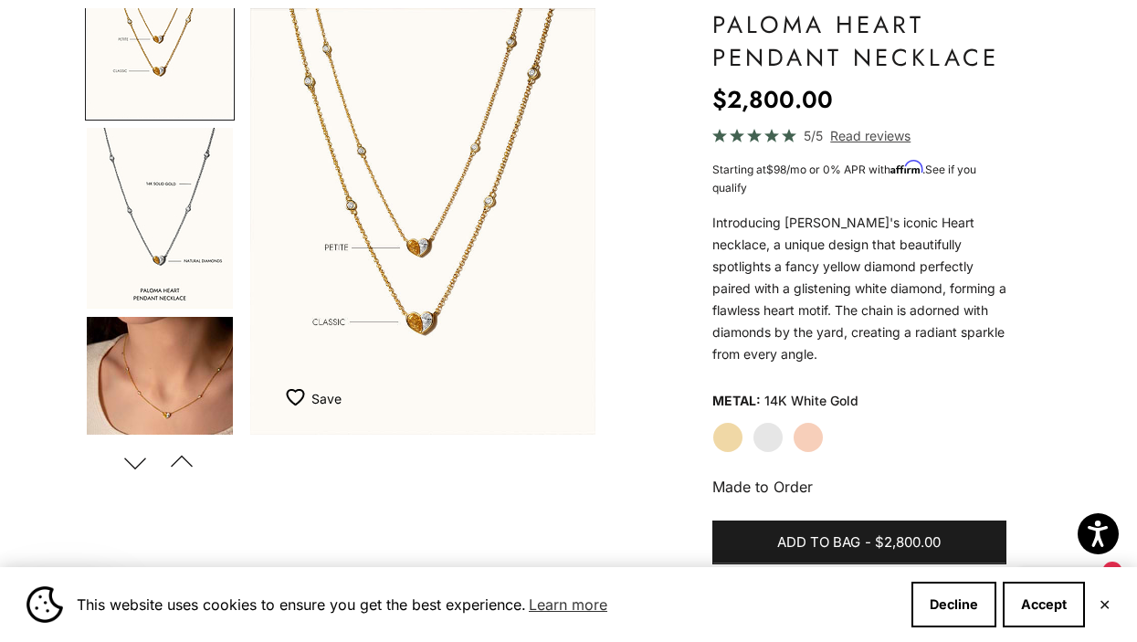
click at [149, 214] on img "Go to item 9" at bounding box center [160, 218] width 146 height 181
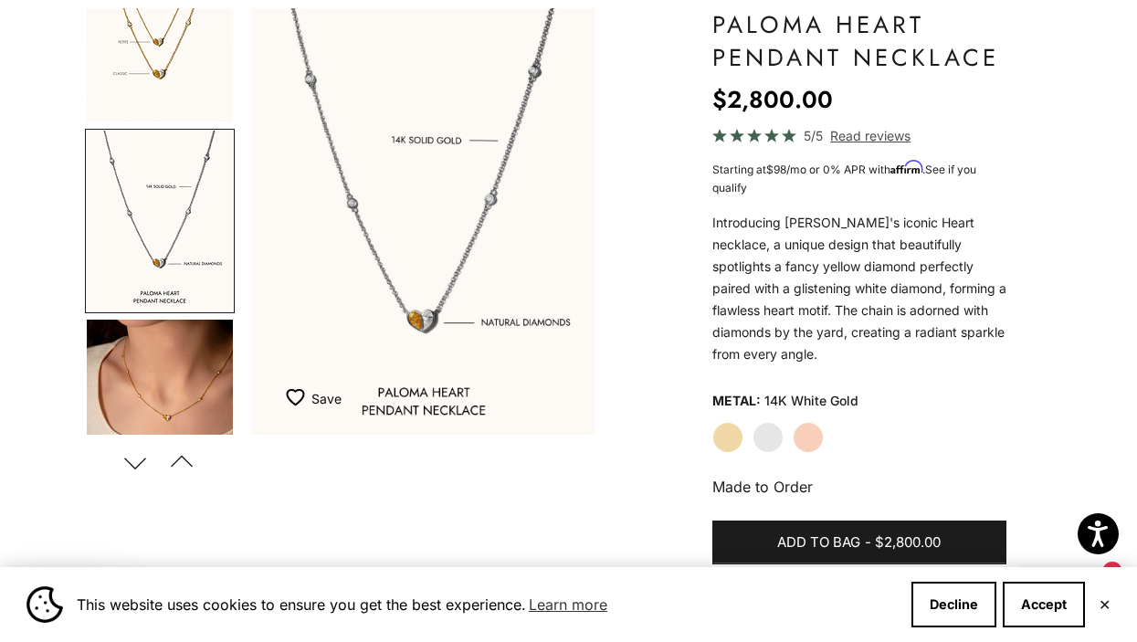
scroll to position [0, 1469]
click at [184, 415] on img "Go to item 12" at bounding box center [160, 410] width 146 height 180
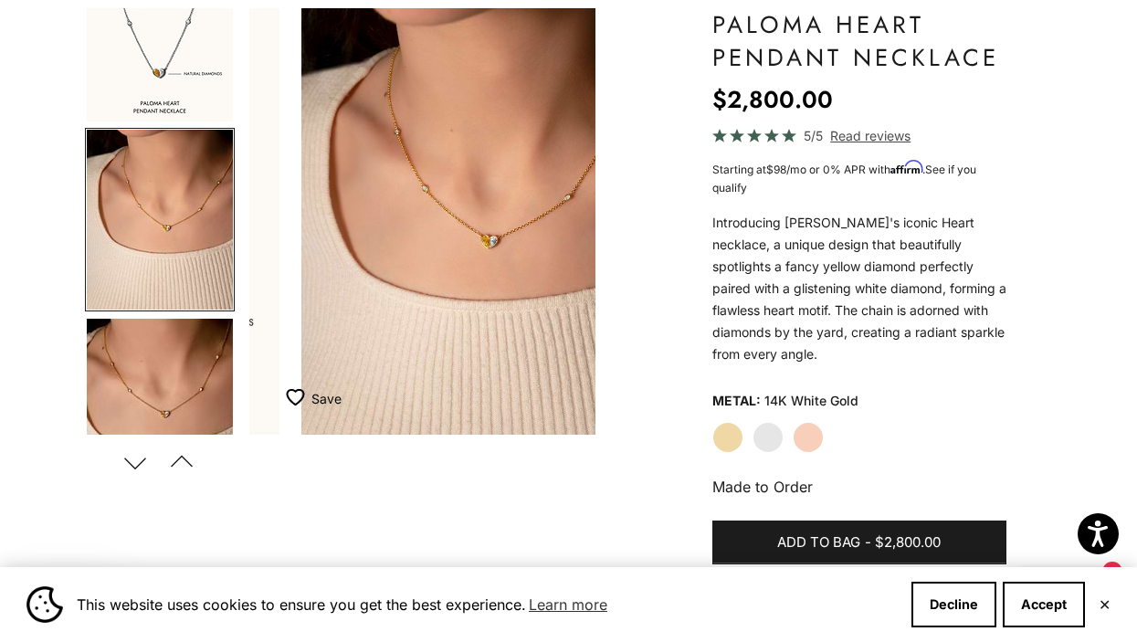
scroll to position [0, 1836]
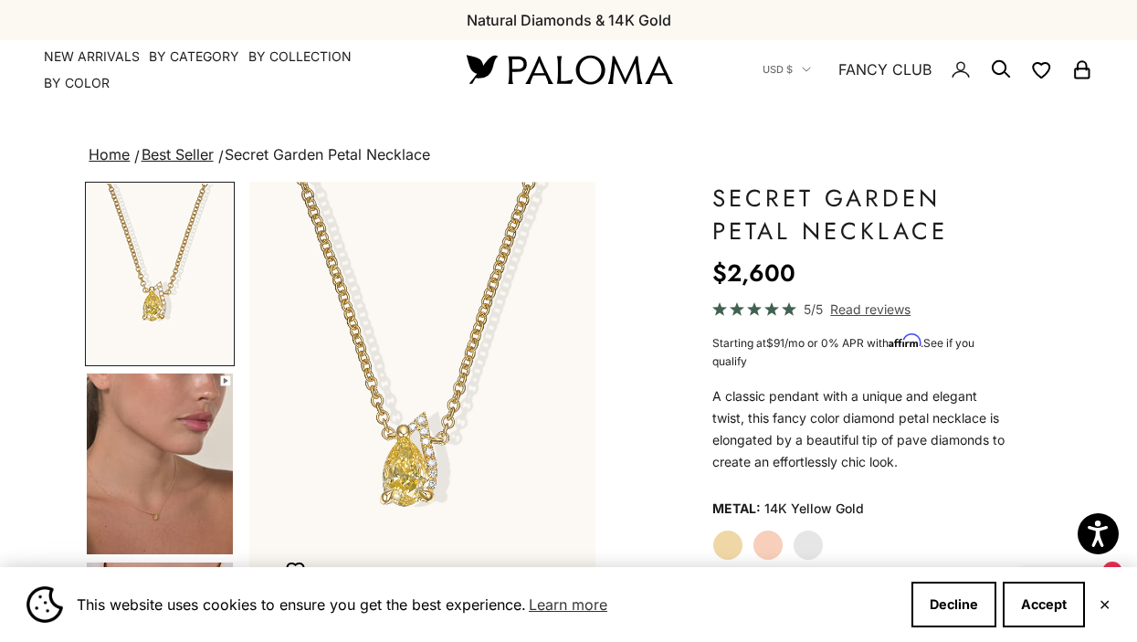
click at [809, 544] on label "White Gold" at bounding box center [808, 545] width 31 height 31
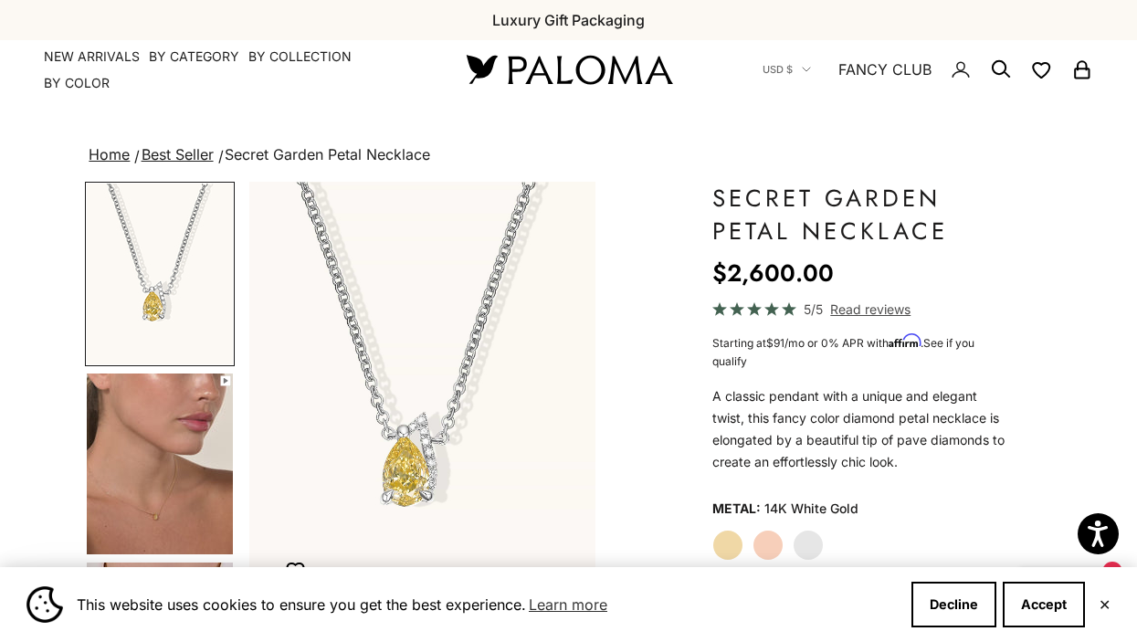
click at [184, 468] on img "Go to item 4" at bounding box center [160, 464] width 146 height 181
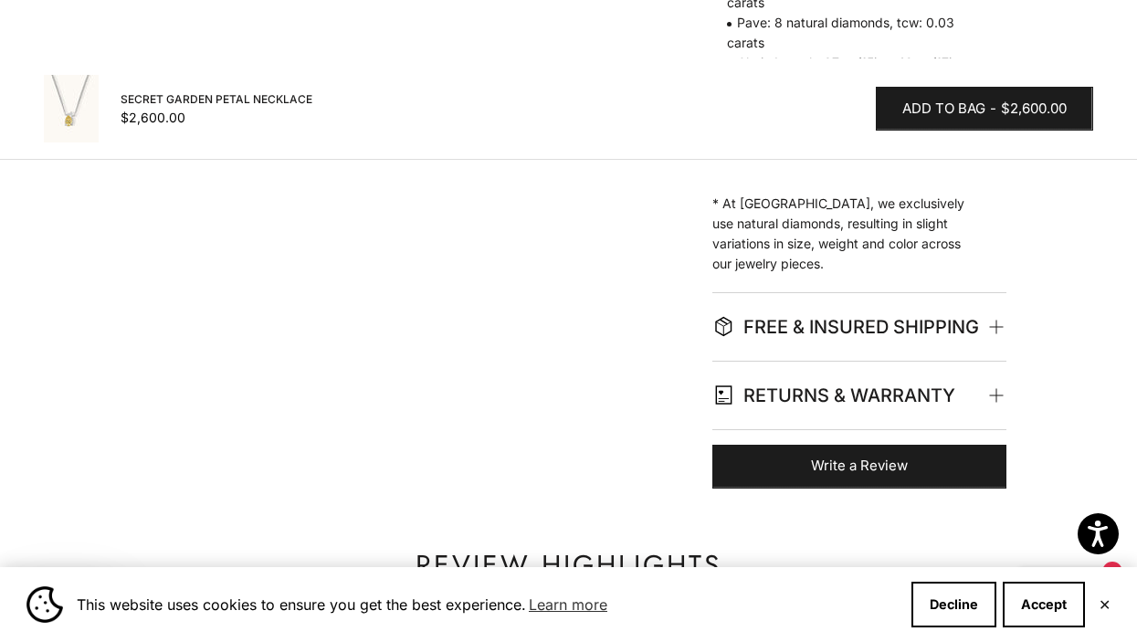
scroll to position [925, 0]
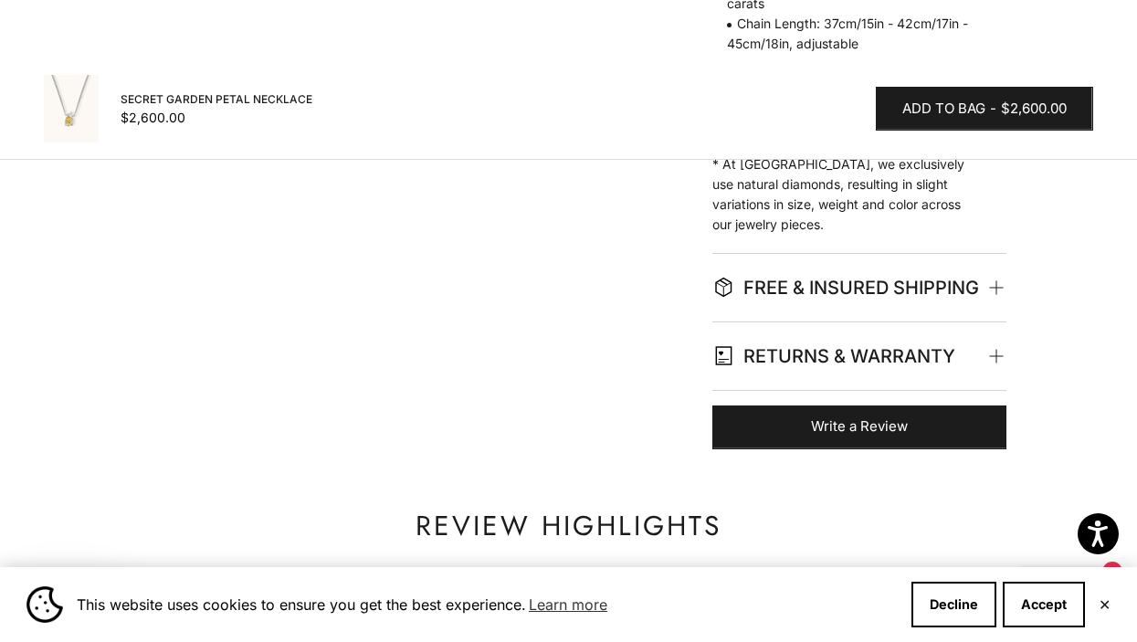
click at [858, 363] on span "RETURNS & WARRANTY" at bounding box center [833, 356] width 243 height 31
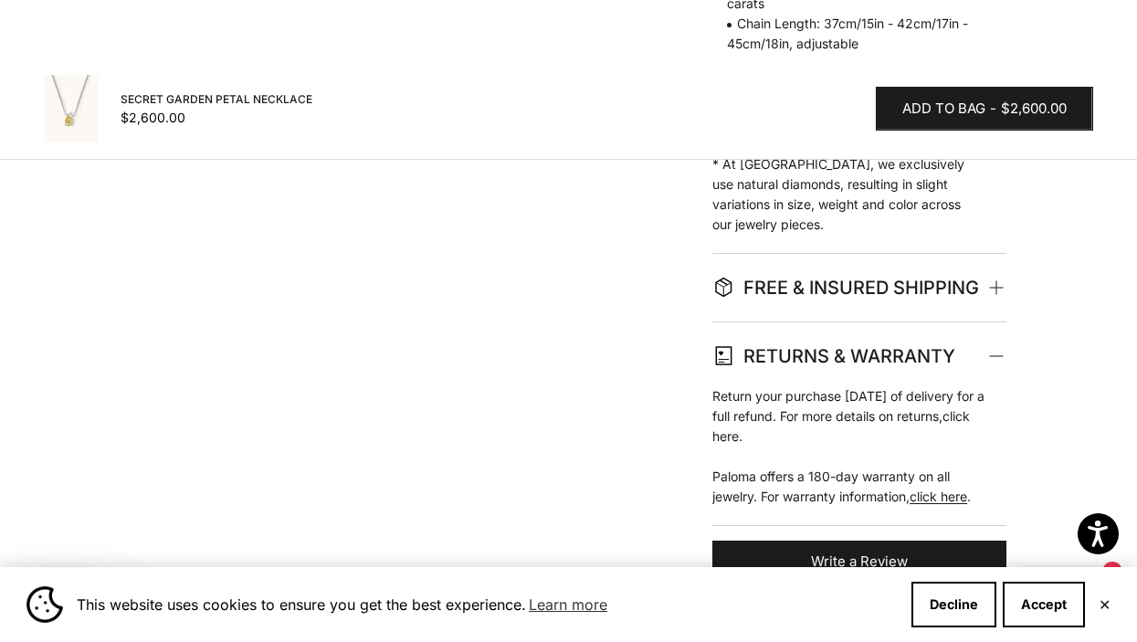
click at [803, 438] on link "click here" at bounding box center [841, 426] width 258 height 36
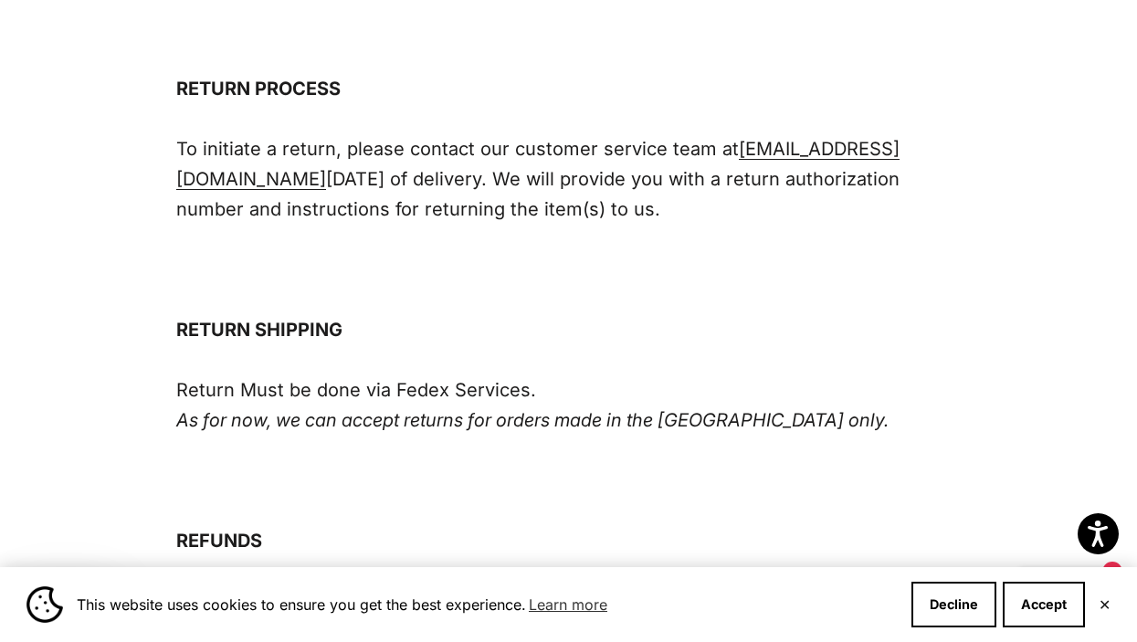
scroll to position [964, 0]
